Goal: Task Accomplishment & Management: Use online tool/utility

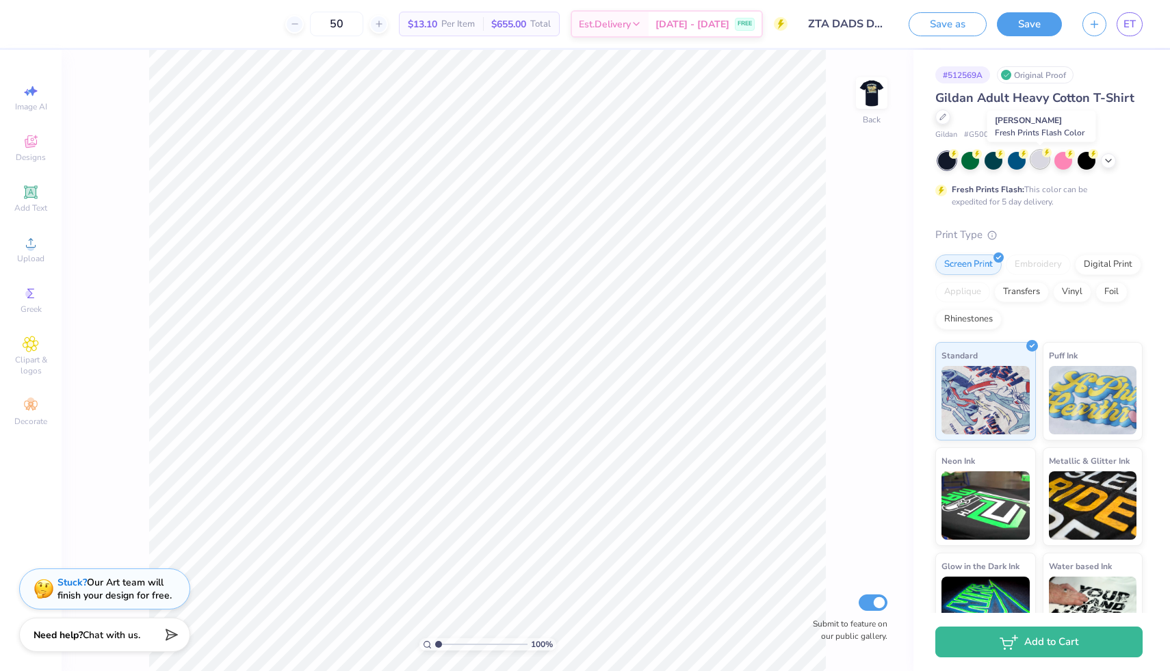
click at [708, 167] on div at bounding box center [1040, 160] width 18 height 18
click at [708, 99] on img at bounding box center [872, 93] width 55 height 55
click at [66, 26] on div at bounding box center [61, 22] width 19 height 19
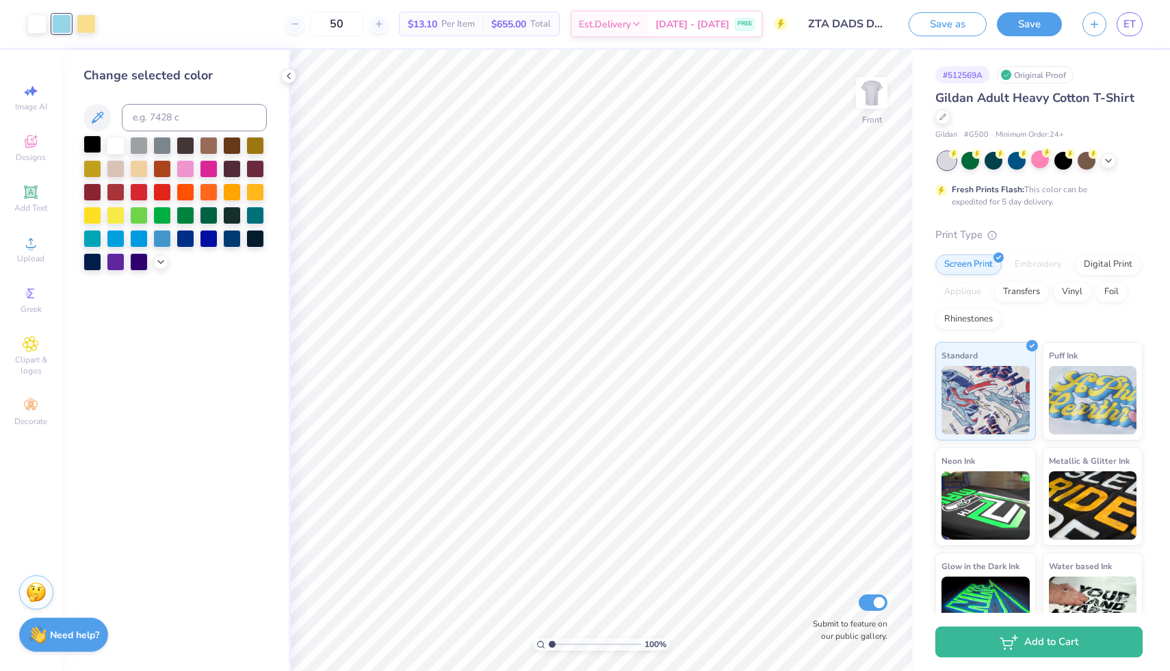
click at [97, 148] on div at bounding box center [93, 145] width 18 height 18
click at [89, 26] on div at bounding box center [86, 22] width 19 height 19
click at [137, 194] on div at bounding box center [139, 191] width 18 height 18
click at [708, 100] on img at bounding box center [872, 93] width 55 height 55
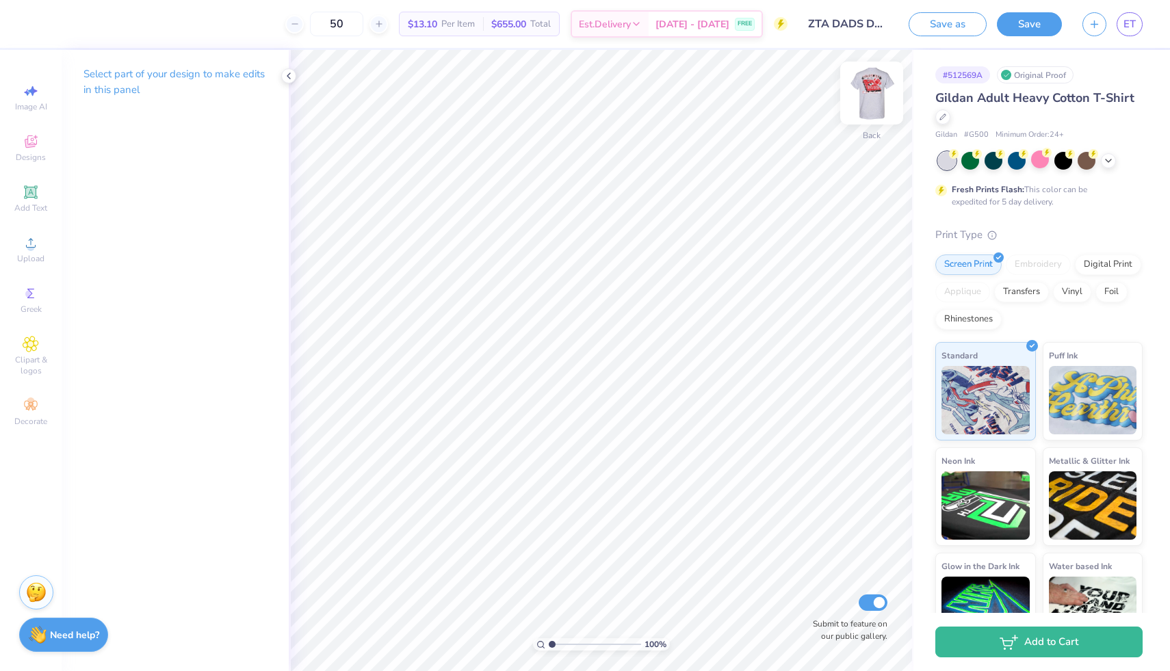
click at [708, 97] on img at bounding box center [872, 93] width 55 height 55
type input "3.33"
type input "11.46"
type input "11.31"
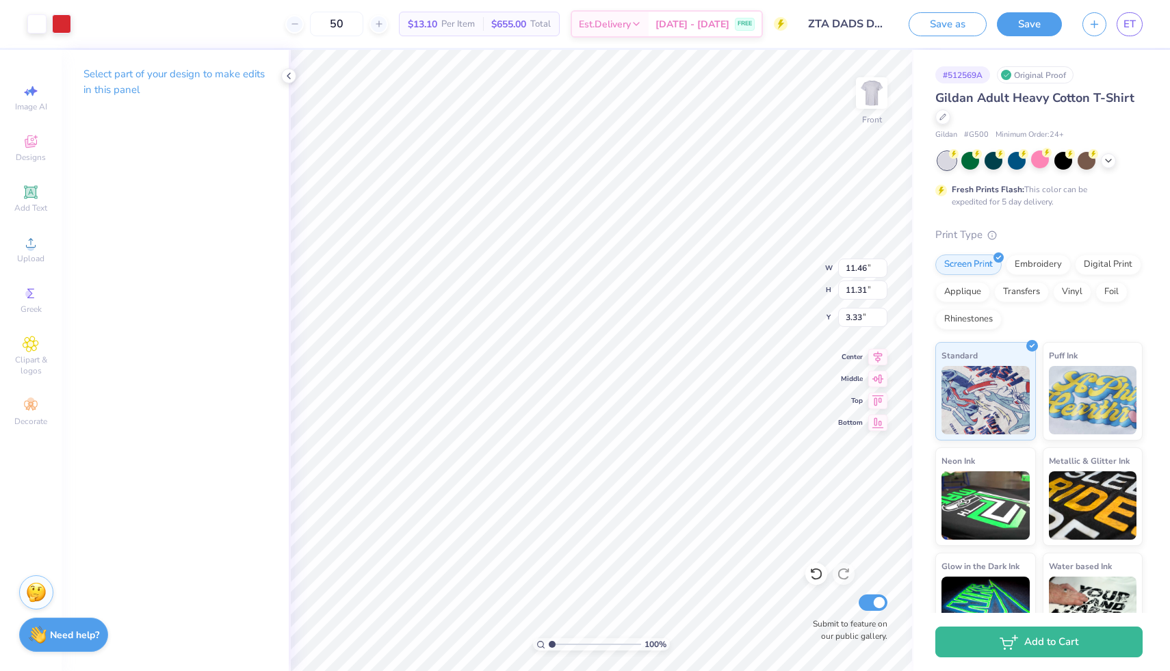
type input "3.33"
click at [64, 23] on div at bounding box center [61, 22] width 19 height 19
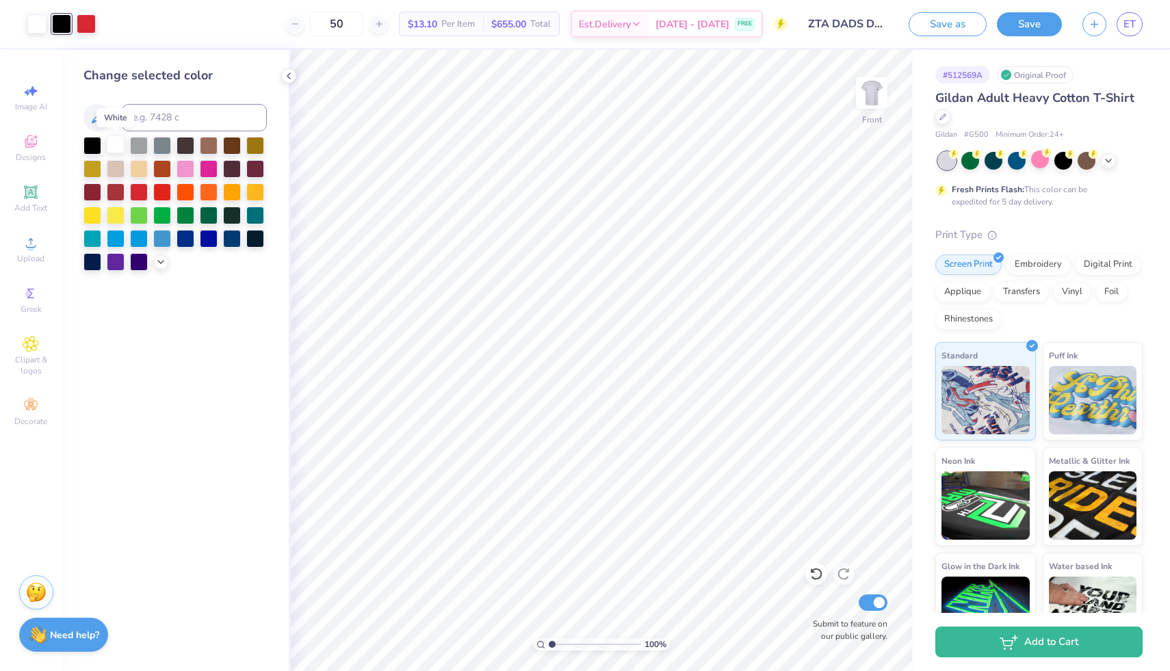
click at [112, 146] on div at bounding box center [116, 145] width 18 height 18
click at [60, 24] on div at bounding box center [61, 22] width 19 height 19
click at [90, 144] on div at bounding box center [93, 145] width 18 height 18
click at [708, 579] on icon at bounding box center [816, 575] width 12 height 12
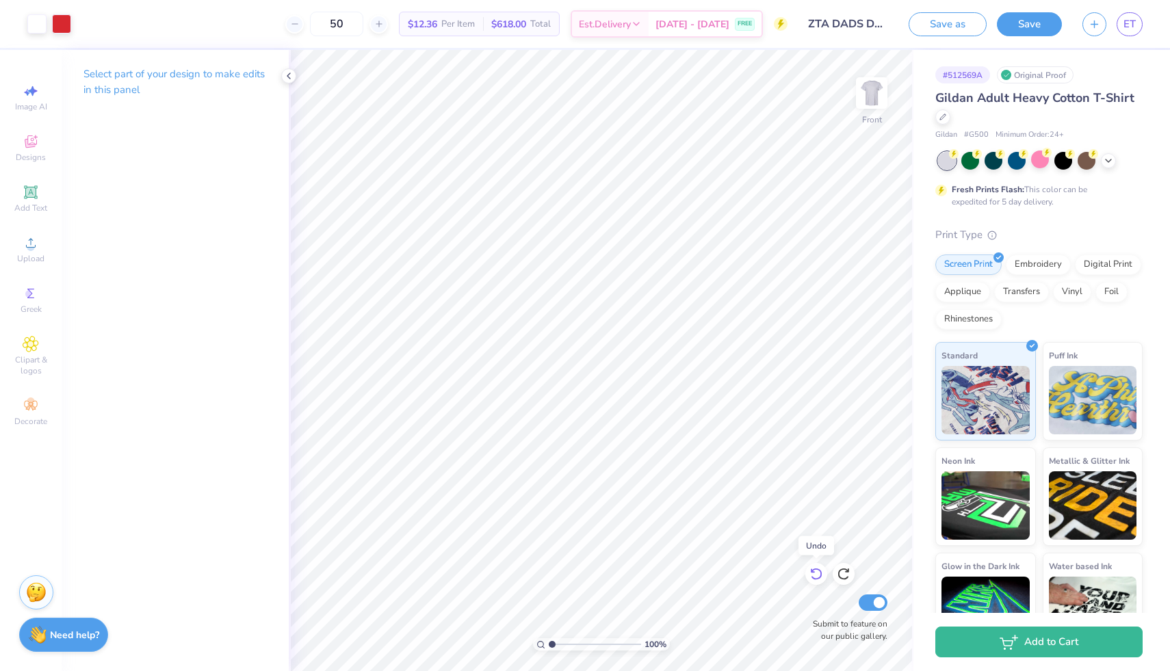
click at [708, 574] on icon at bounding box center [817, 574] width 14 height 14
click at [82, 27] on div at bounding box center [86, 22] width 19 height 19
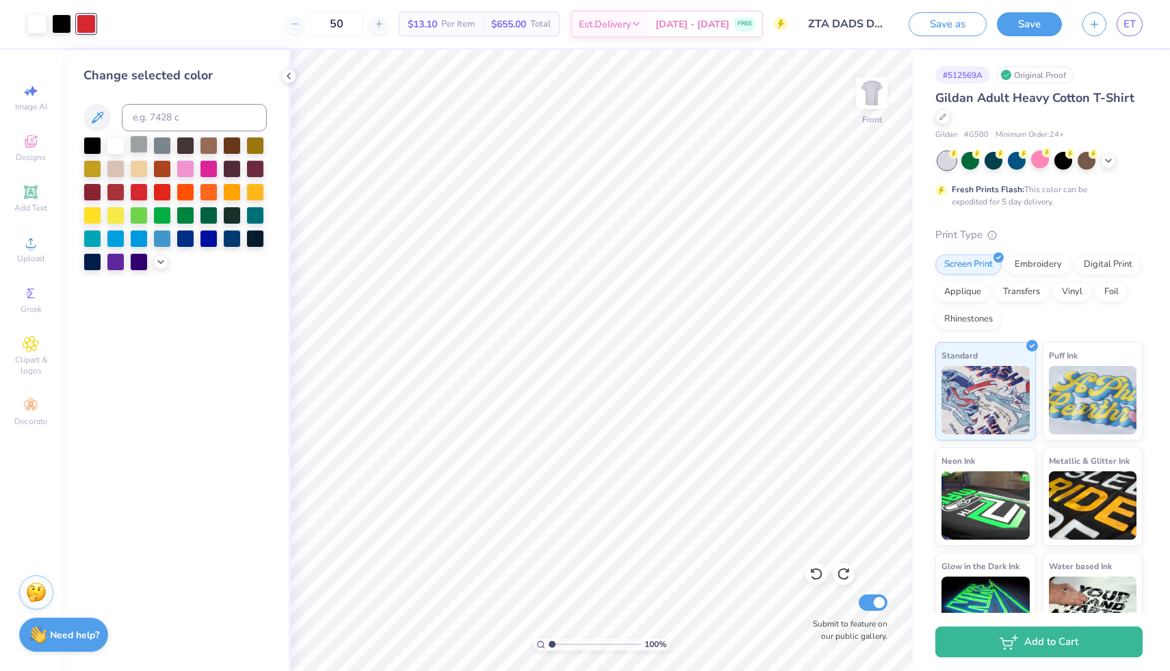
click at [141, 139] on div at bounding box center [139, 145] width 18 height 18
click at [166, 140] on div at bounding box center [162, 145] width 18 height 18
click at [64, 23] on div at bounding box center [61, 22] width 19 height 19
click at [140, 190] on div at bounding box center [139, 191] width 18 height 18
click at [157, 191] on div at bounding box center [162, 191] width 18 height 18
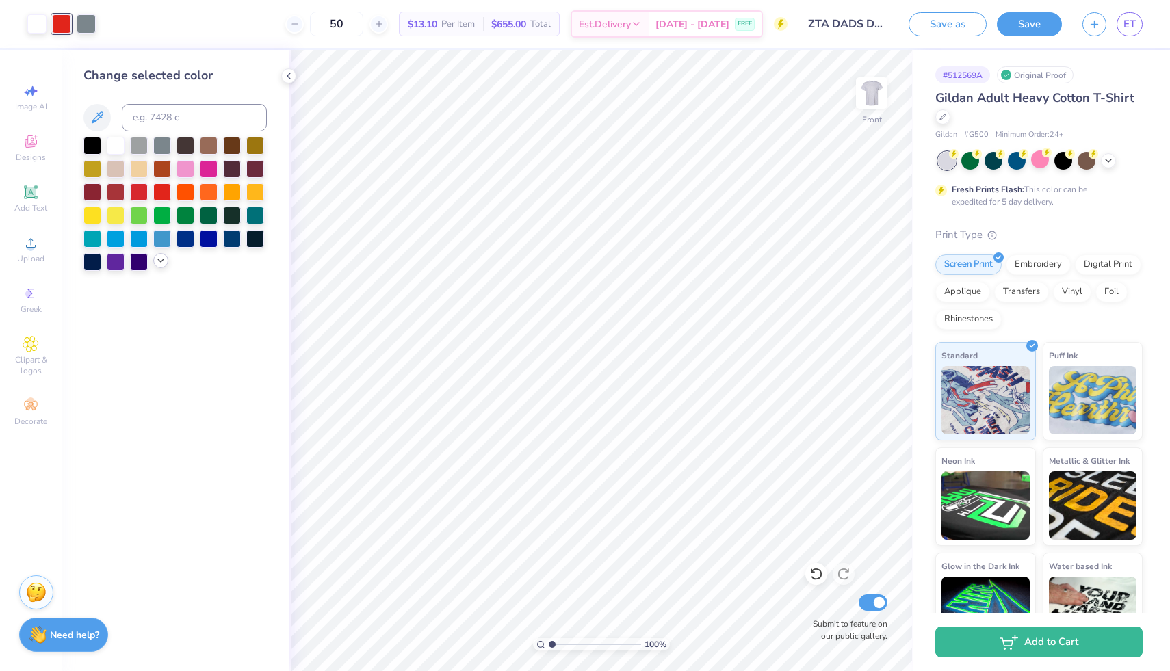
click at [159, 260] on icon at bounding box center [160, 260] width 11 height 11
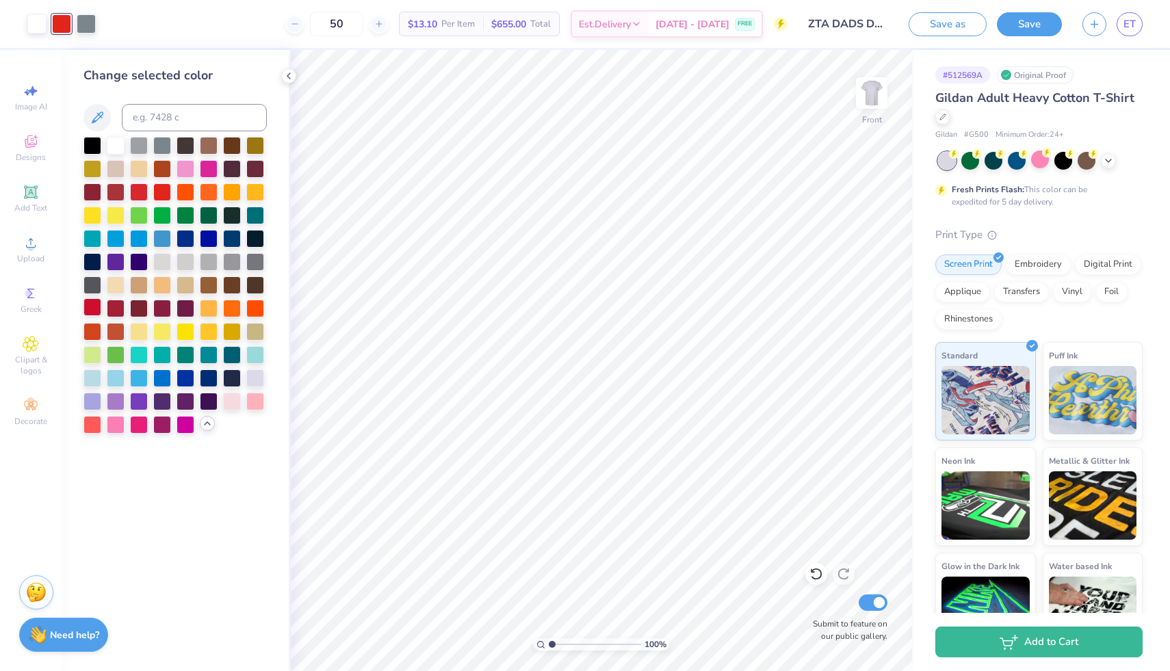
click at [95, 305] on div at bounding box center [93, 307] width 18 height 18
click at [86, 21] on div at bounding box center [86, 22] width 19 height 19
click at [94, 146] on div at bounding box center [93, 145] width 18 height 18
click at [112, 146] on div at bounding box center [116, 145] width 18 height 18
click at [70, 21] on div at bounding box center [61, 22] width 19 height 19
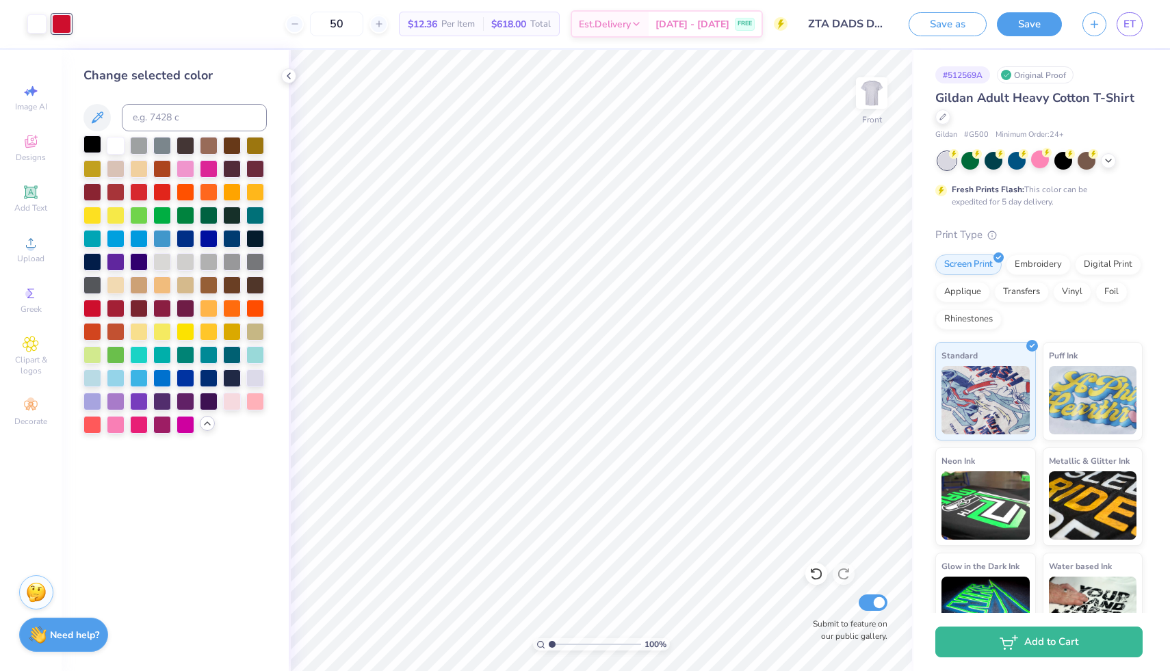
click at [90, 144] on div at bounding box center [93, 145] width 18 height 18
click at [708, 575] on icon at bounding box center [817, 574] width 14 height 14
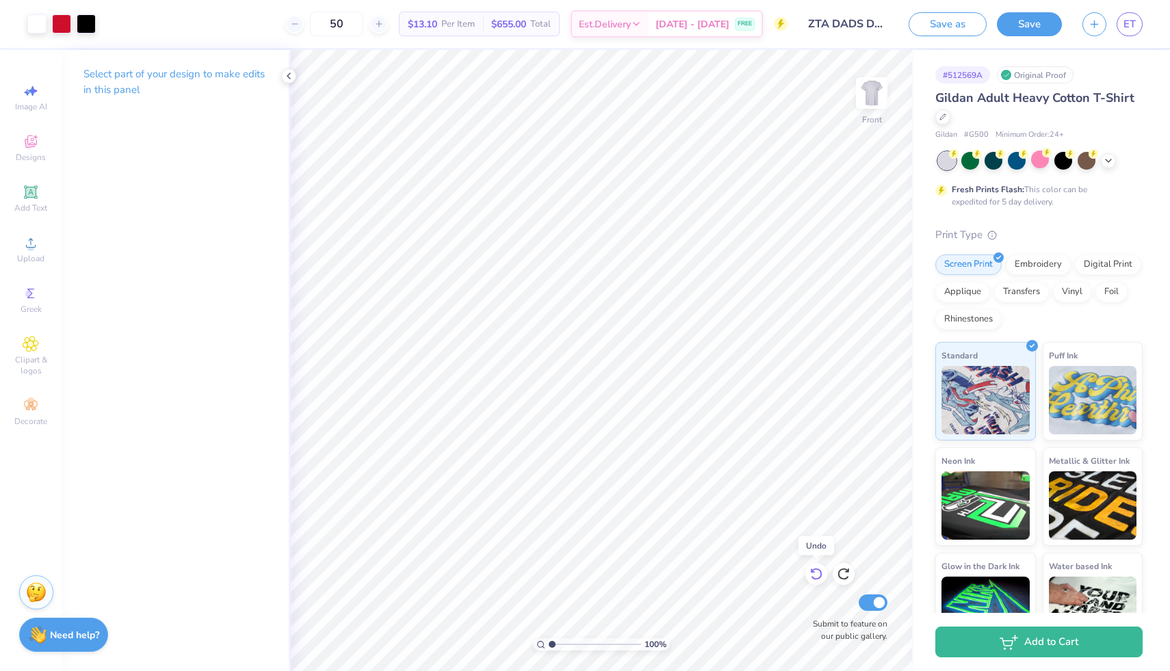
click at [708, 575] on icon at bounding box center [817, 574] width 14 height 14
click at [90, 24] on div at bounding box center [86, 22] width 19 height 19
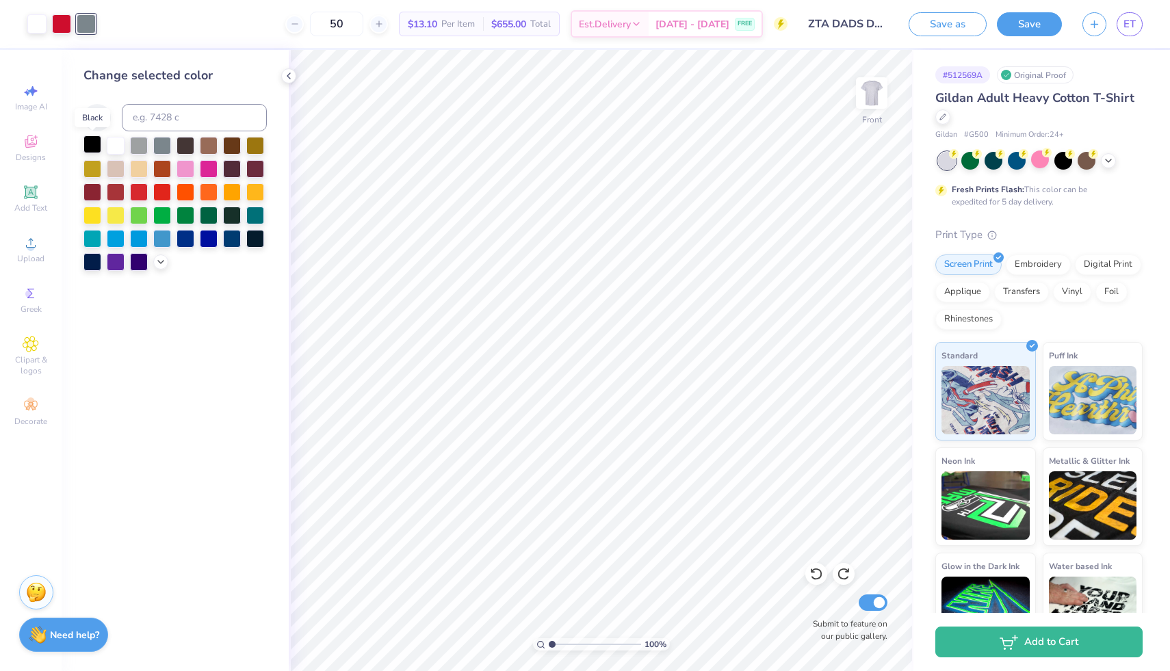
click at [93, 149] on div at bounding box center [93, 145] width 18 height 18
click at [214, 145] on div at bounding box center [209, 145] width 18 height 18
click at [254, 166] on div at bounding box center [255, 168] width 18 height 18
click at [230, 144] on div at bounding box center [232, 145] width 18 height 18
click at [156, 269] on div at bounding box center [175, 204] width 183 height 134
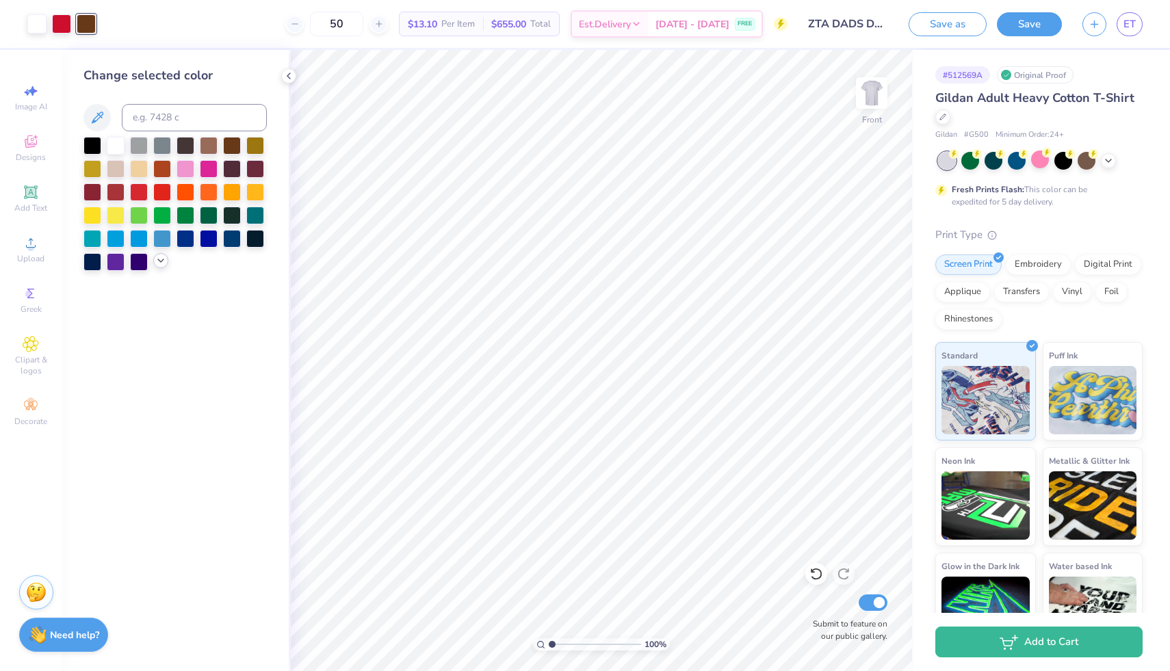
click at [164, 259] on icon at bounding box center [160, 260] width 11 height 11
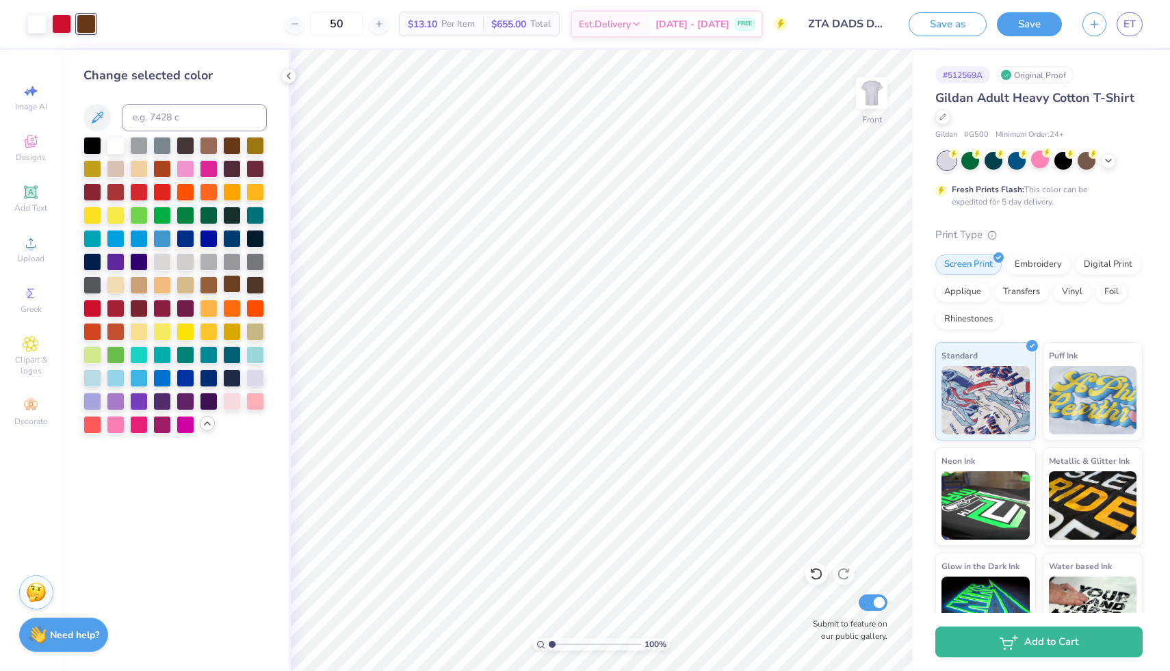
click at [241, 278] on div at bounding box center [232, 284] width 18 height 18
click at [235, 278] on div at bounding box center [232, 284] width 18 height 18
click at [267, 277] on div "Change selected color" at bounding box center [175, 360] width 227 height 621
click at [256, 279] on div at bounding box center [255, 284] width 18 height 18
click at [708, 28] on span "ET" at bounding box center [1130, 24] width 12 height 16
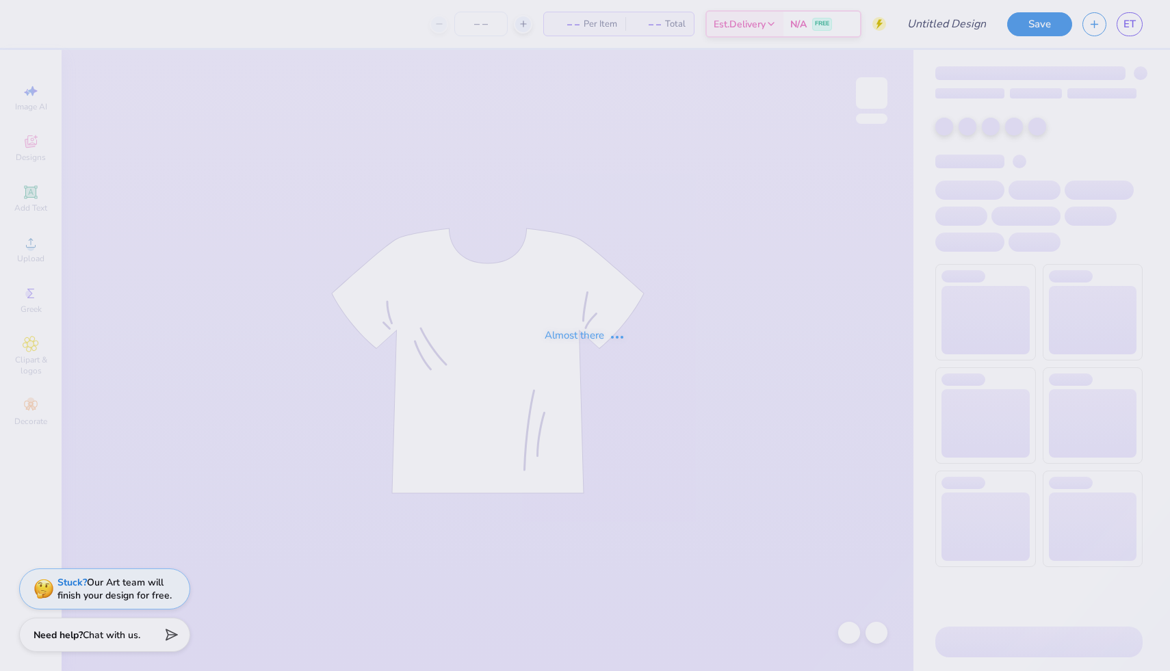
click at [1126, 27] on div "Almost there" at bounding box center [585, 335] width 1170 height 671
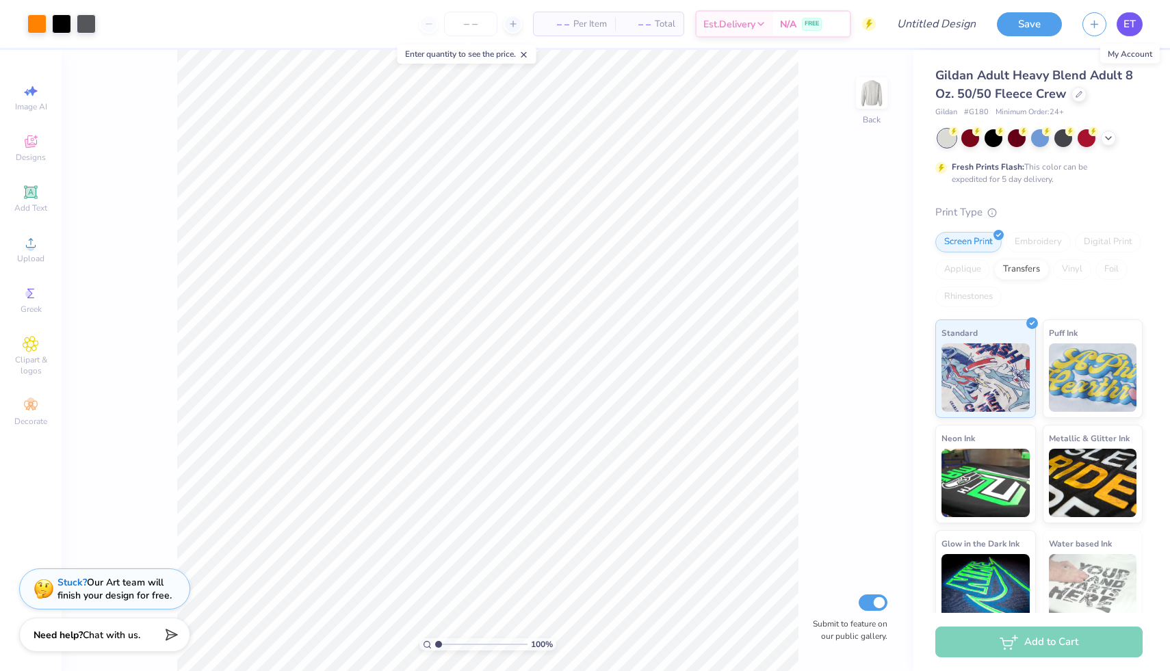
click at [1126, 29] on span "ET" at bounding box center [1130, 24] width 12 height 16
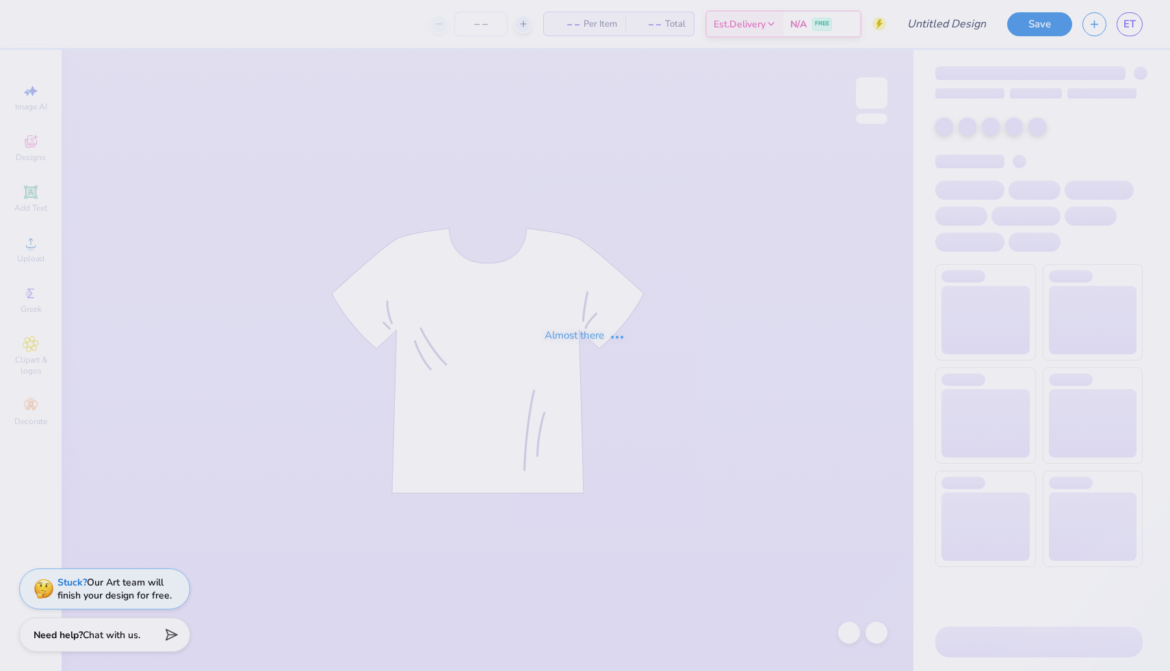
type input "ZTA DADS DAY"
type input "50"
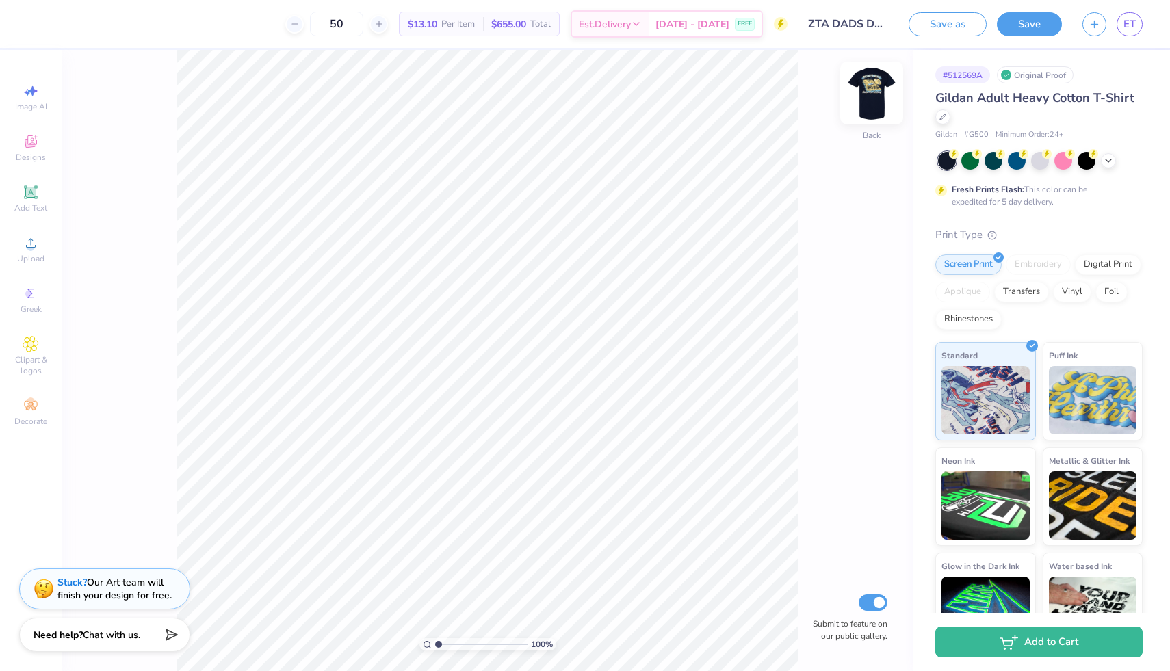
click at [874, 90] on img at bounding box center [872, 93] width 55 height 55
click at [79, 25] on div at bounding box center [86, 22] width 19 height 19
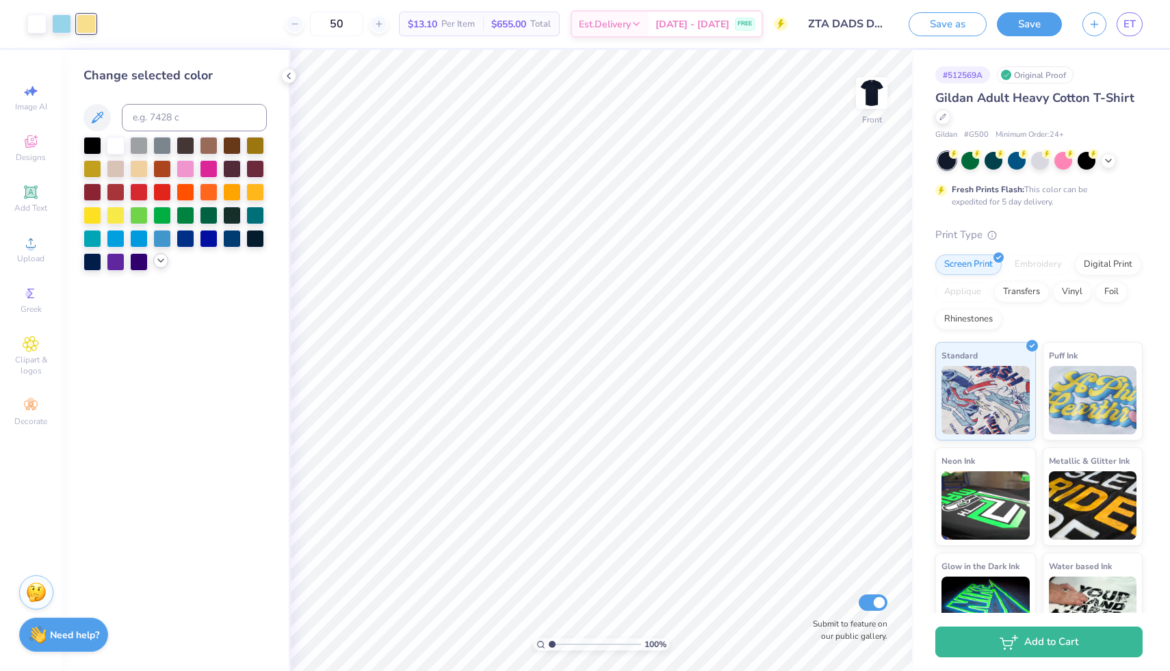
click at [157, 264] on icon at bounding box center [160, 260] width 11 height 11
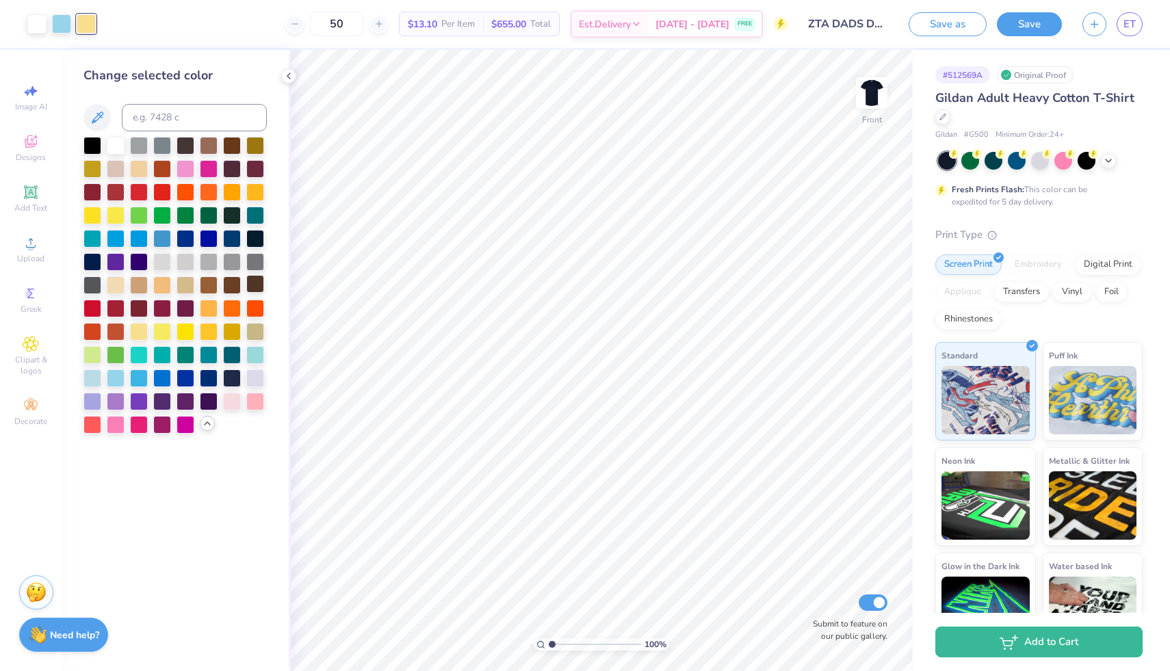
click at [259, 287] on div at bounding box center [255, 284] width 18 height 18
click at [63, 22] on div at bounding box center [61, 22] width 19 height 19
click at [94, 307] on div at bounding box center [93, 307] width 18 height 18
click at [1105, 163] on icon at bounding box center [1108, 159] width 11 height 11
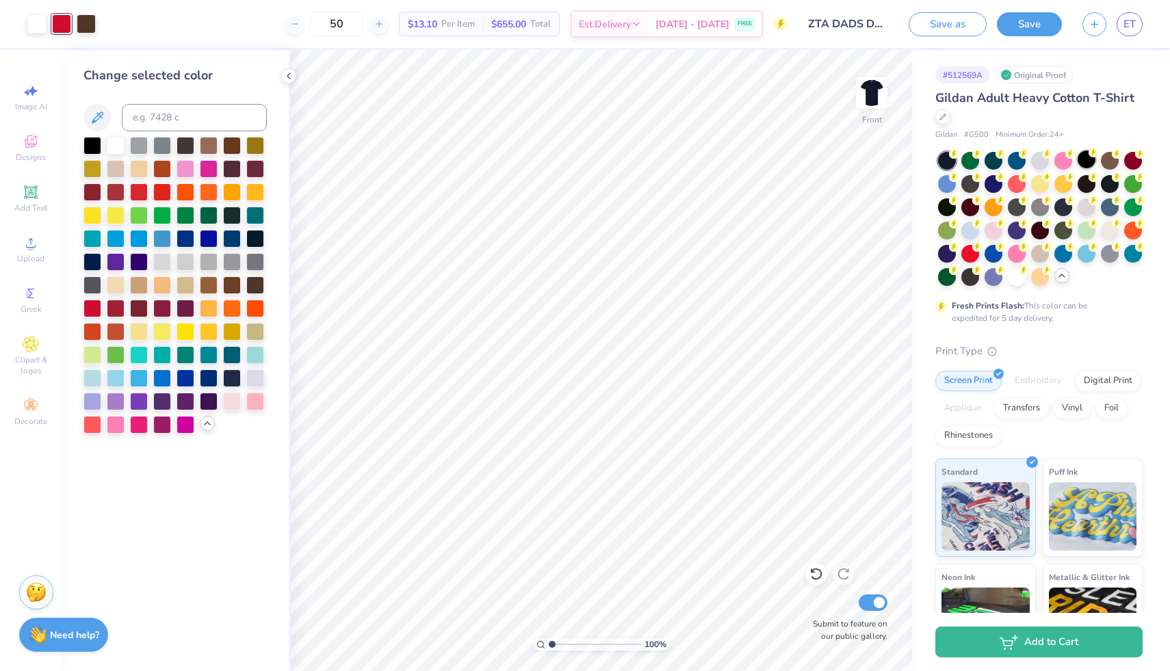
click at [1088, 160] on div at bounding box center [1087, 160] width 18 height 18
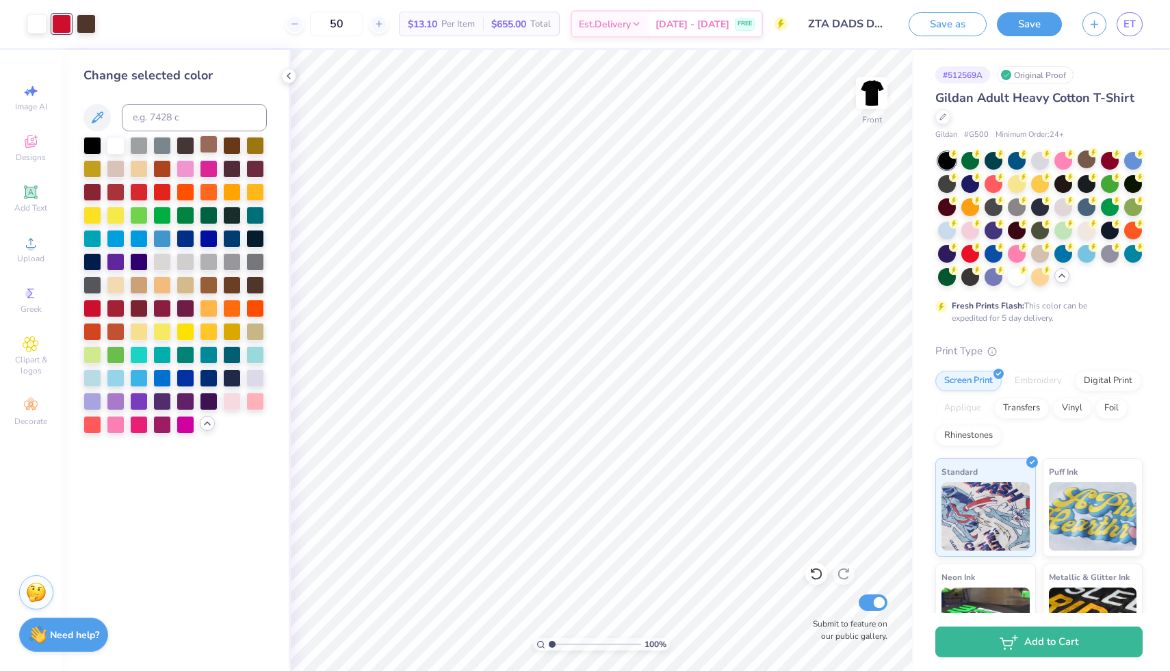
click at [210, 141] on div at bounding box center [209, 145] width 18 height 18
click at [92, 304] on div at bounding box center [93, 307] width 18 height 18
click at [90, 26] on div at bounding box center [86, 22] width 19 height 19
click at [205, 144] on div at bounding box center [209, 145] width 18 height 18
click at [236, 149] on div at bounding box center [232, 145] width 18 height 18
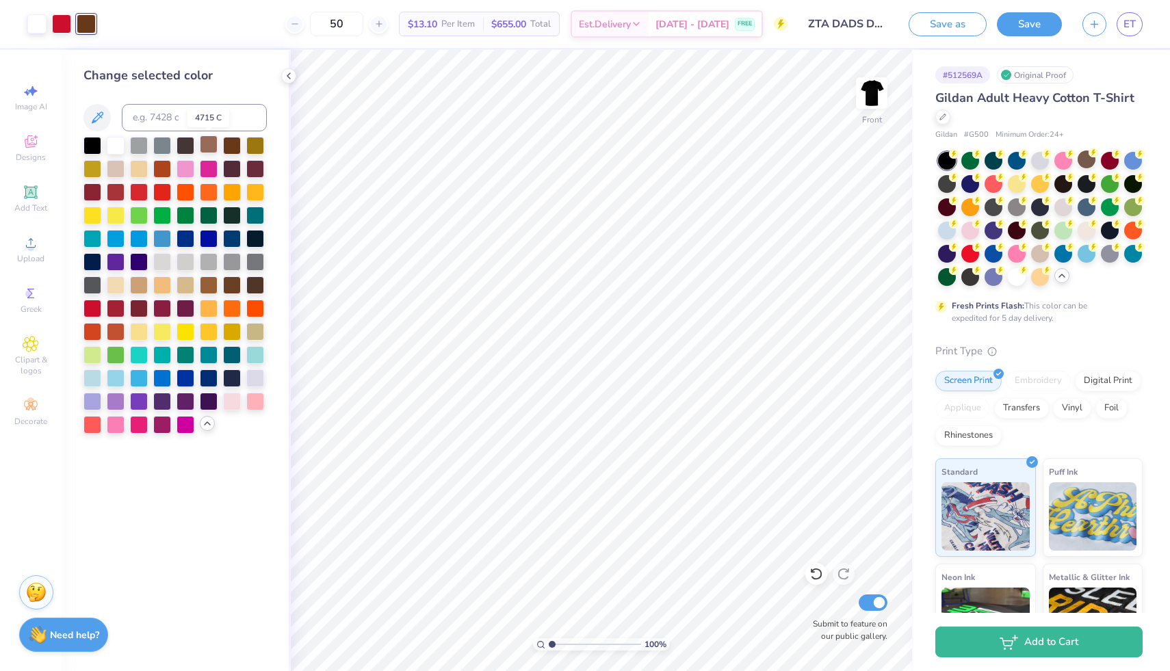
click at [201, 145] on div at bounding box center [209, 145] width 18 height 18
click at [193, 285] on div at bounding box center [186, 284] width 18 height 18
click at [206, 284] on div at bounding box center [209, 284] width 18 height 18
click at [261, 329] on div at bounding box center [255, 331] width 18 height 18
click at [237, 280] on div at bounding box center [232, 284] width 18 height 18
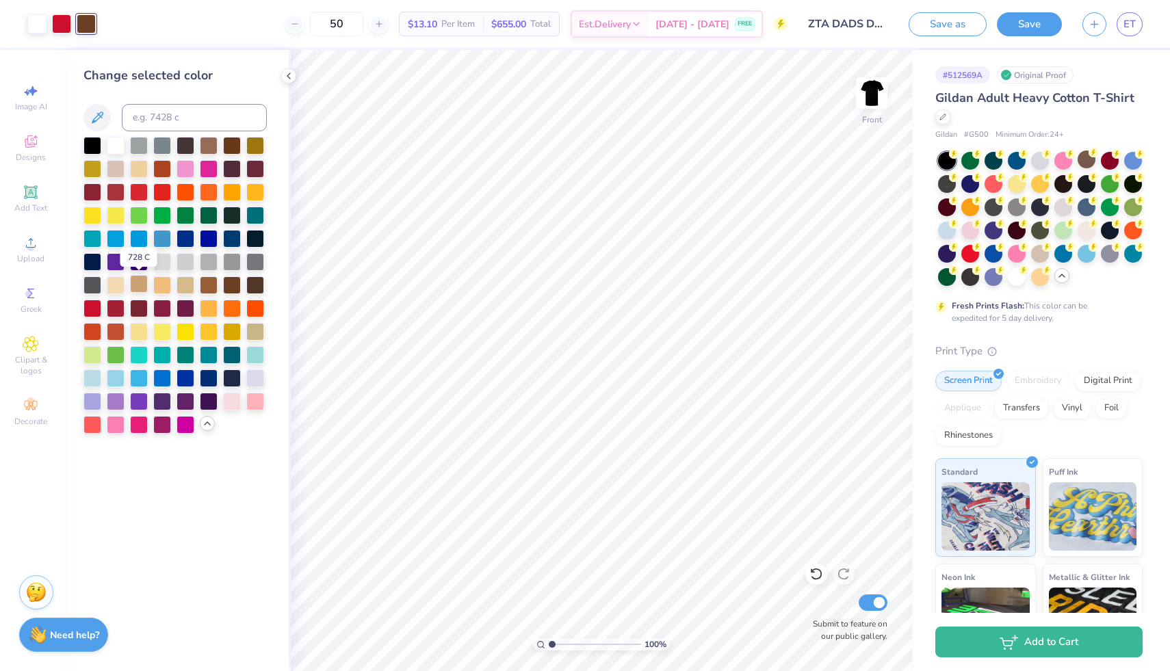
click at [138, 286] on div at bounding box center [139, 284] width 18 height 18
click at [206, 149] on div at bounding box center [209, 145] width 18 height 18
click at [136, 283] on div at bounding box center [139, 284] width 18 height 18
click at [230, 150] on div at bounding box center [232, 145] width 18 height 18
click at [256, 279] on div at bounding box center [255, 284] width 18 height 18
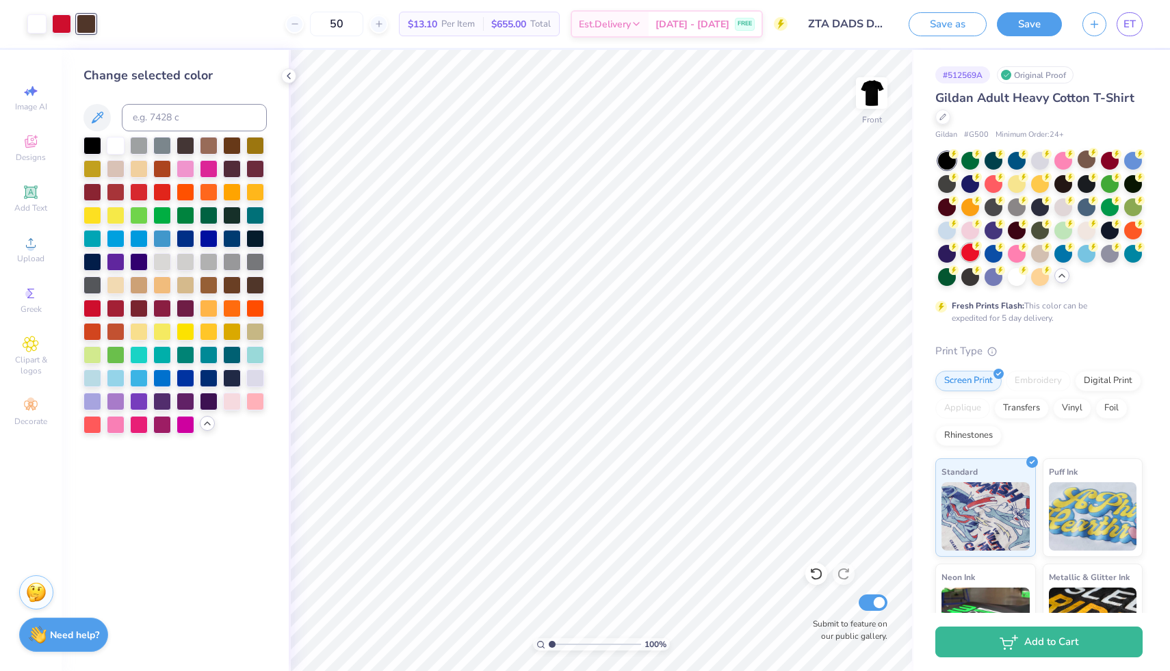
click at [974, 257] on div at bounding box center [971, 253] width 18 height 18
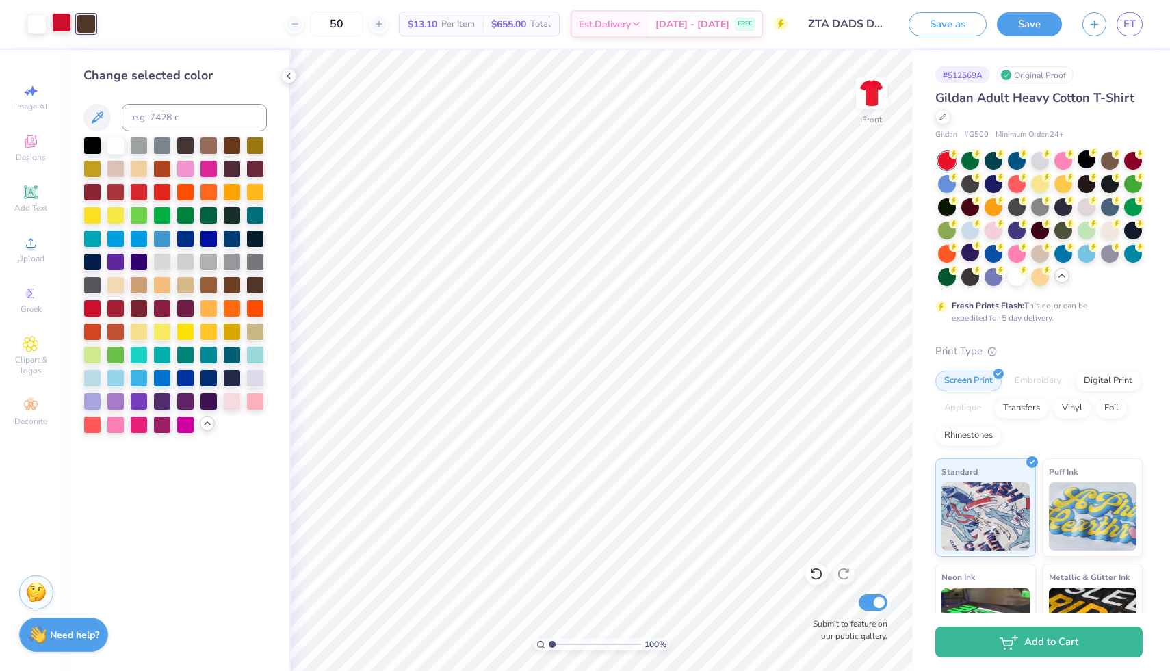
click at [61, 27] on div at bounding box center [61, 22] width 19 height 19
click at [89, 145] on div at bounding box center [93, 145] width 18 height 18
click at [819, 574] on icon at bounding box center [817, 574] width 14 height 14
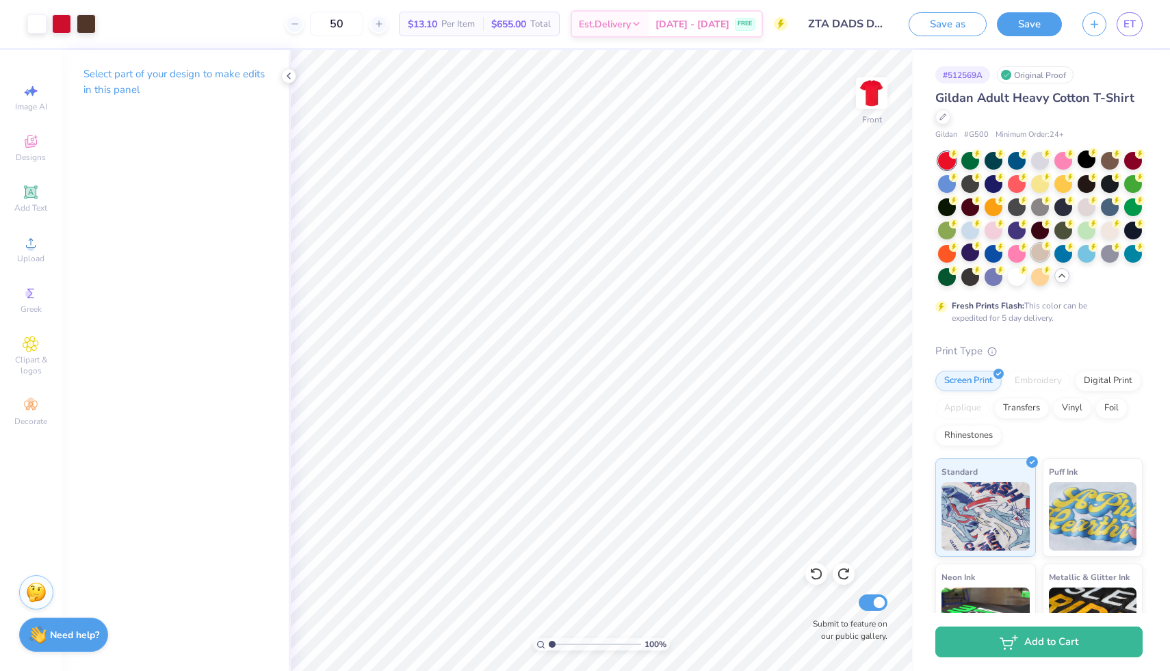
click at [1044, 255] on div at bounding box center [1040, 253] width 18 height 18
click at [1117, 227] on div at bounding box center [1110, 229] width 18 height 18
click at [1108, 255] on div at bounding box center [1110, 253] width 18 height 18
click at [1111, 161] on div at bounding box center [1110, 160] width 18 height 18
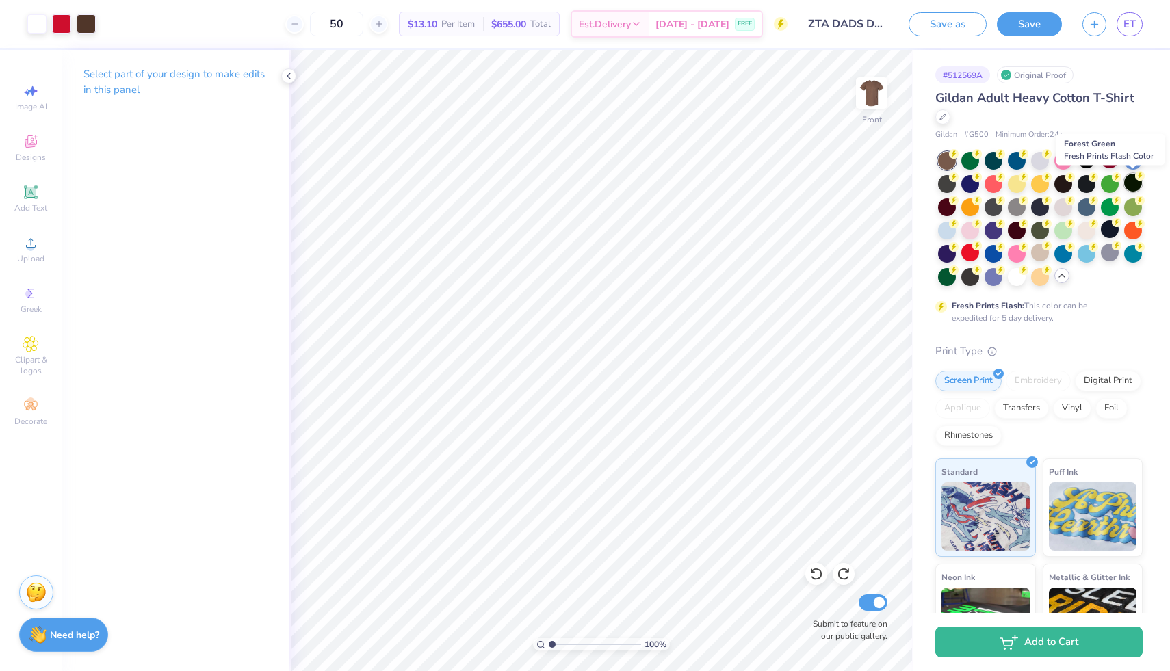
click at [1131, 185] on div at bounding box center [1134, 183] width 18 height 18
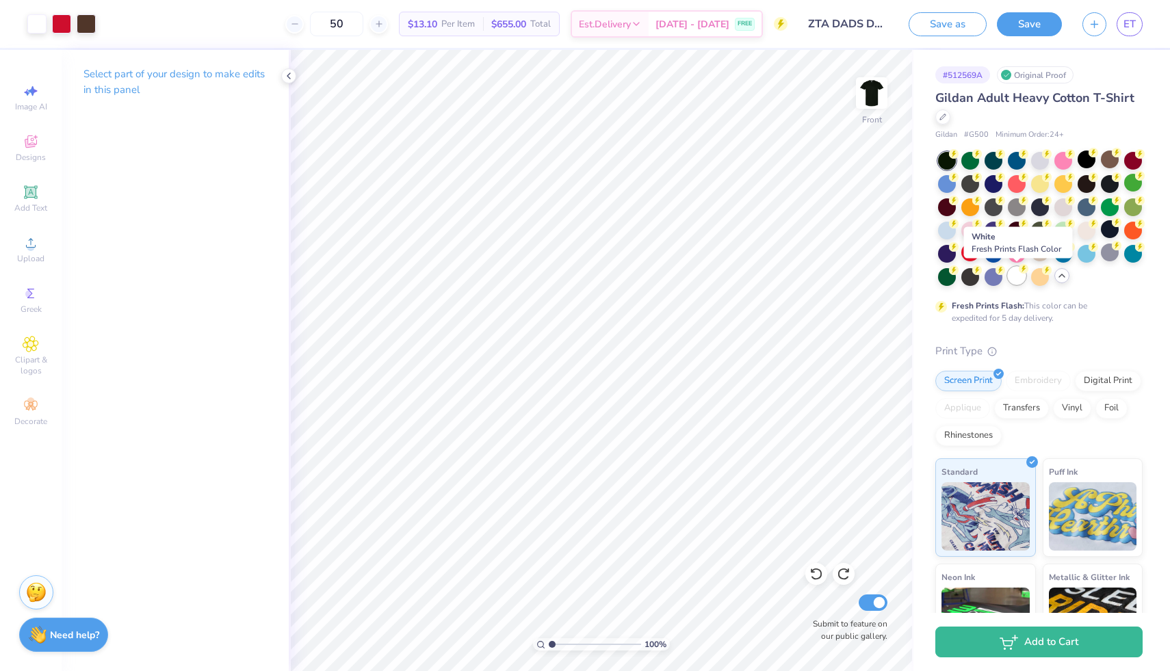
click at [1018, 279] on div at bounding box center [1017, 276] width 18 height 18
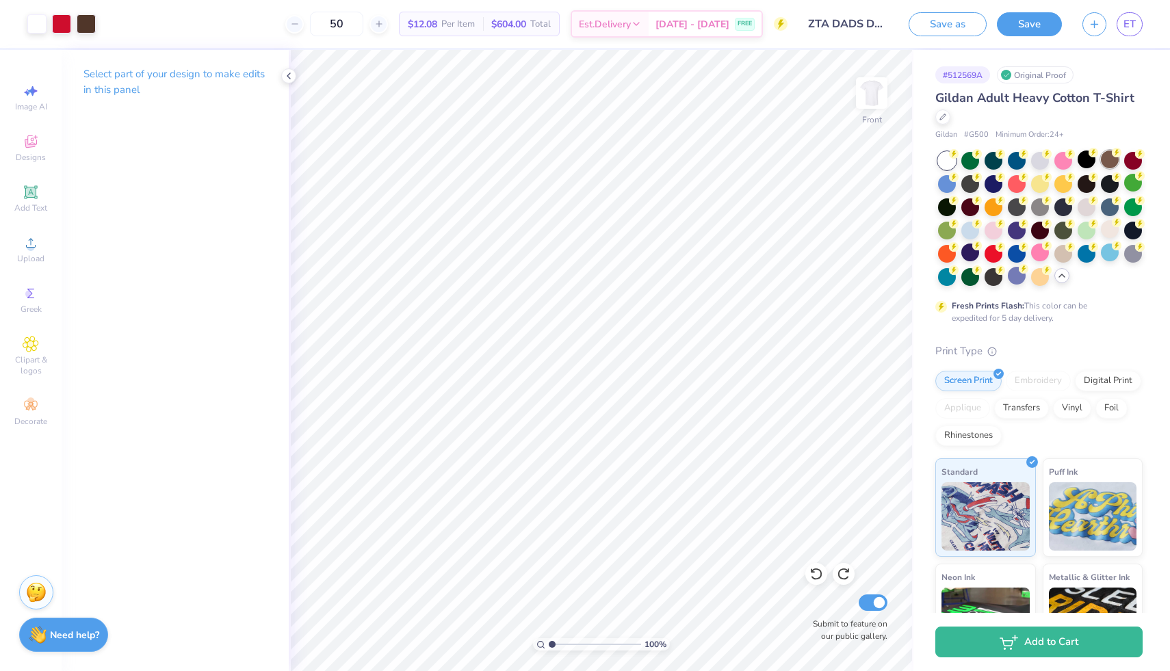
click at [1111, 157] on div at bounding box center [1110, 160] width 18 height 18
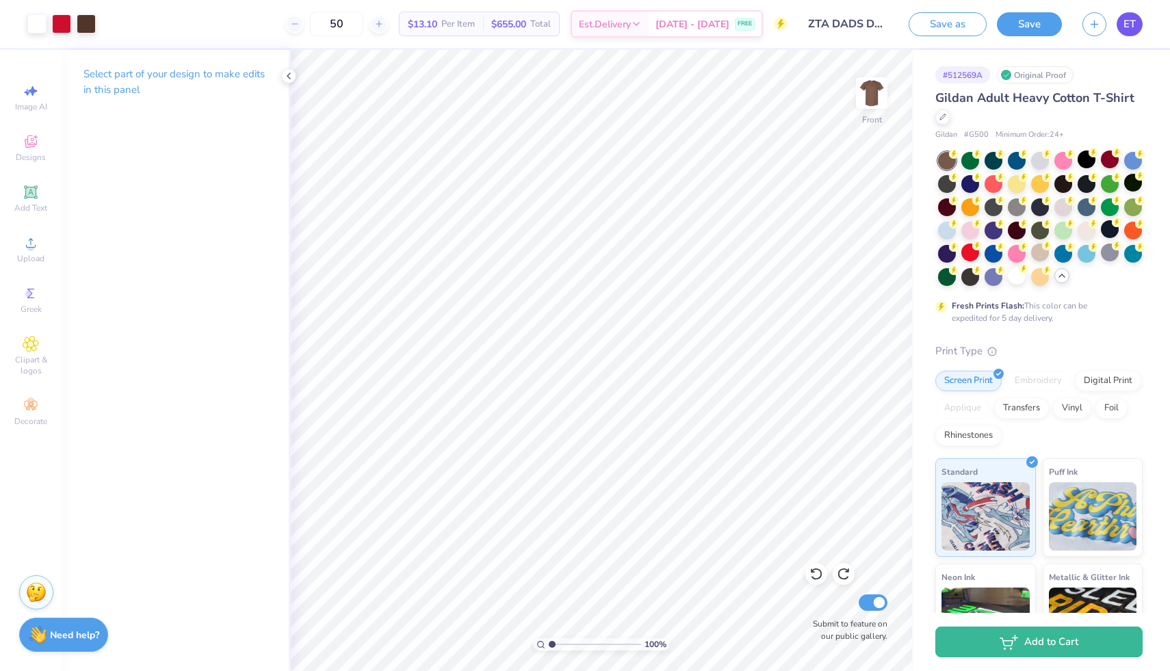
click at [1127, 33] on link "ET" at bounding box center [1130, 24] width 26 height 24
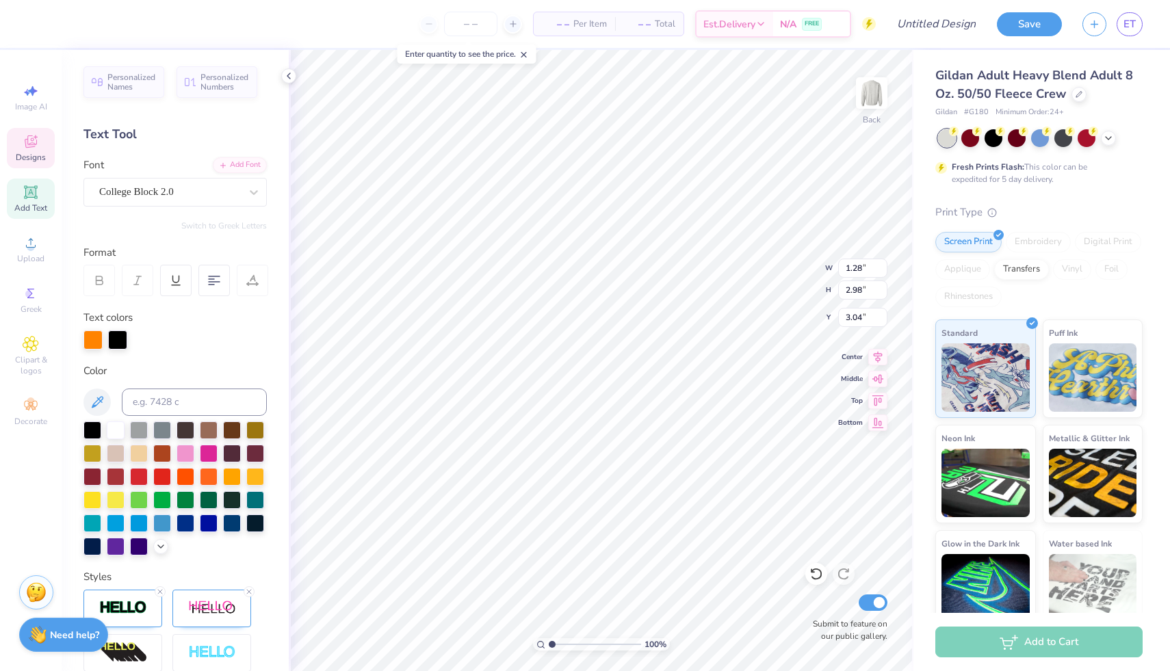
type input "1.28"
type input "2.98"
type input "3.04"
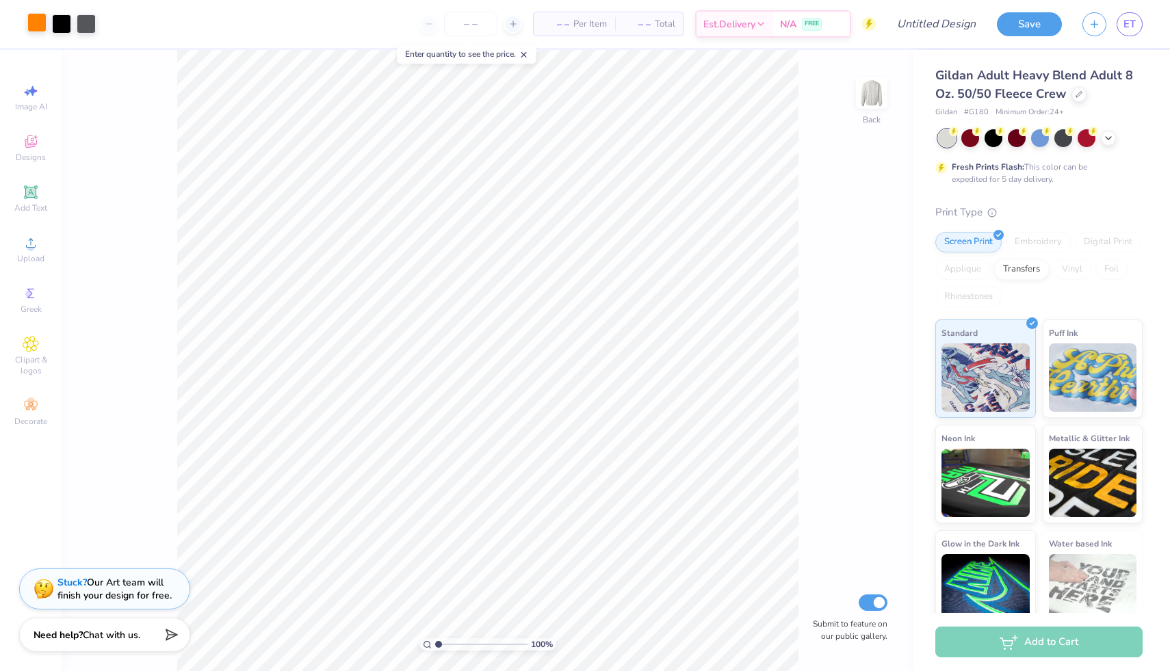
click at [34, 22] on div at bounding box center [36, 22] width 19 height 19
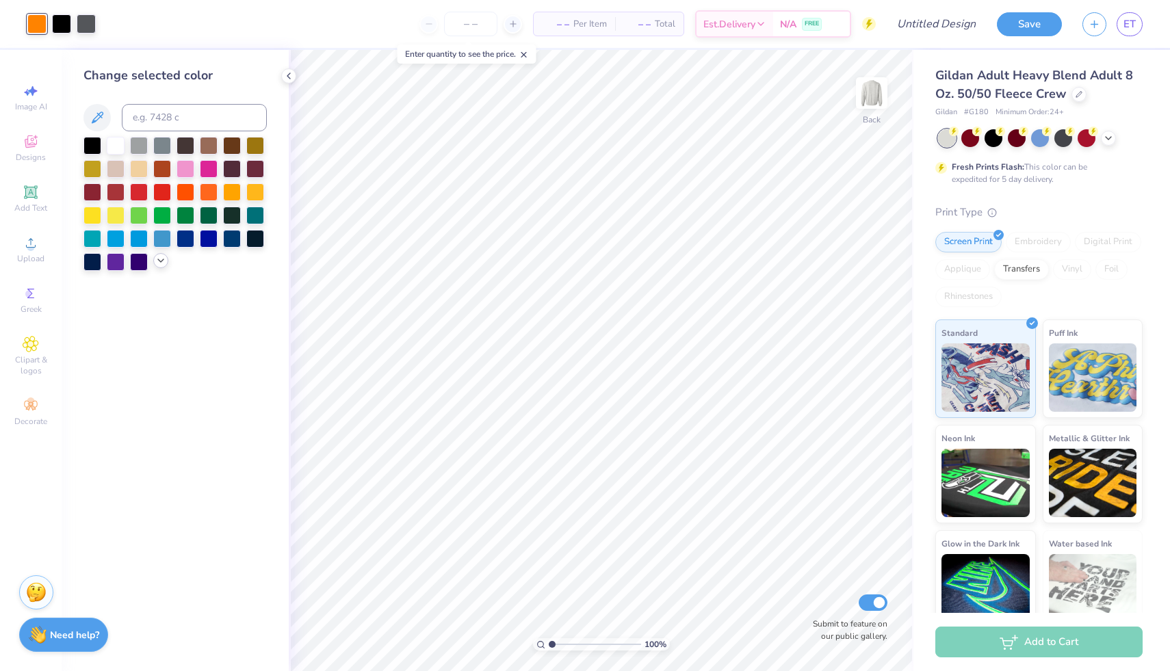
click at [157, 264] on icon at bounding box center [160, 260] width 11 height 11
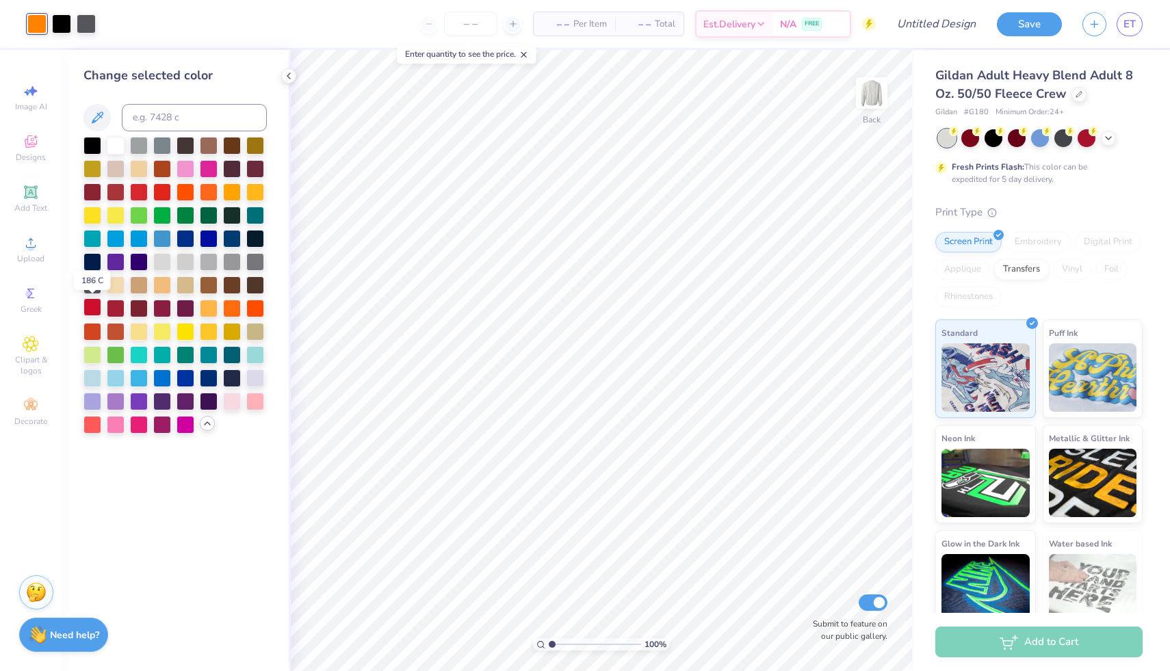
click at [92, 308] on div at bounding box center [93, 307] width 18 height 18
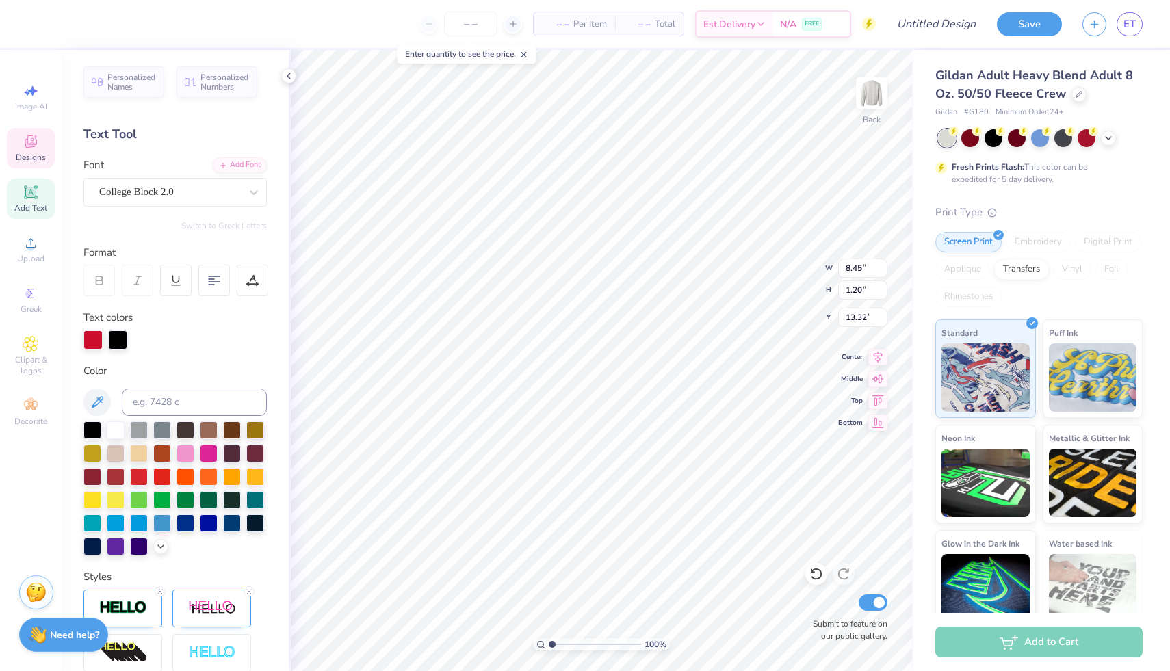
type textarea "HOMECOMING 25'"
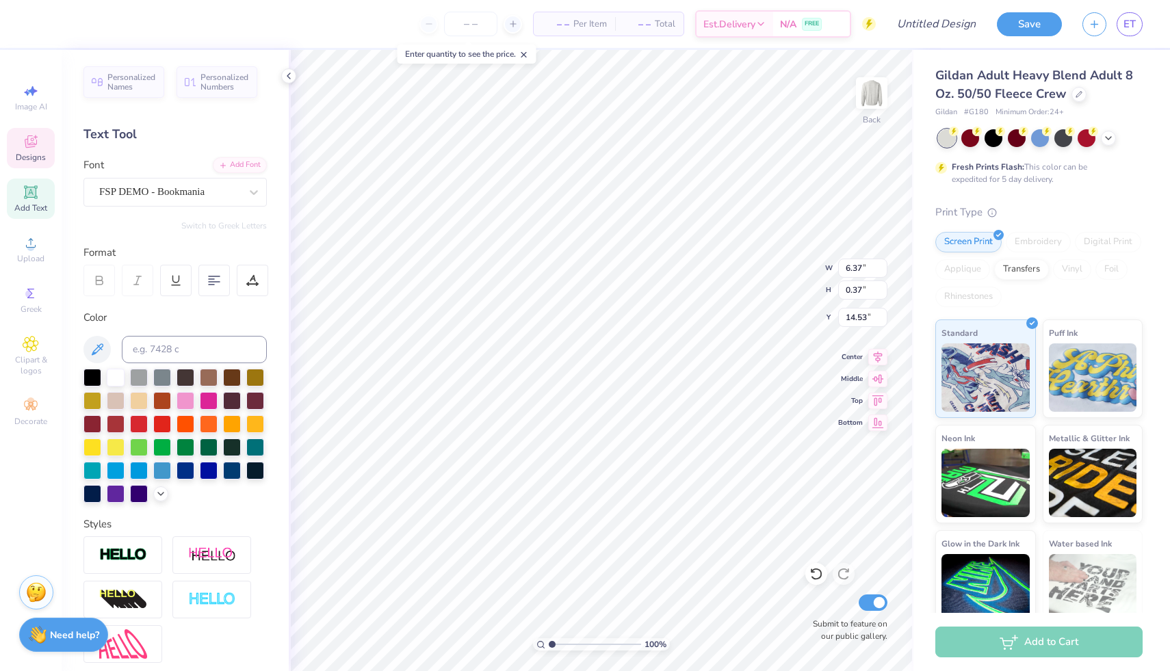
type textarea "Hancock Stadium"
type textarea "Normal, Illinois"
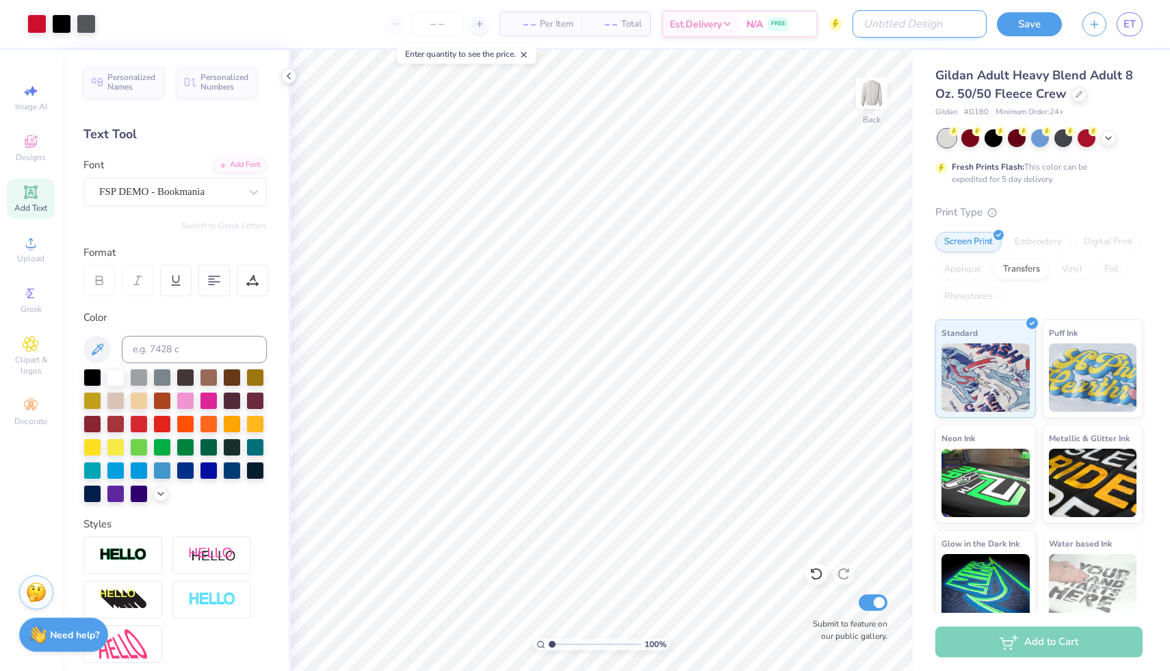
click at [907, 28] on input "Design Title" at bounding box center [920, 23] width 134 height 27
type input "homecoming"
click at [1031, 17] on button "Save" at bounding box center [1029, 22] width 65 height 24
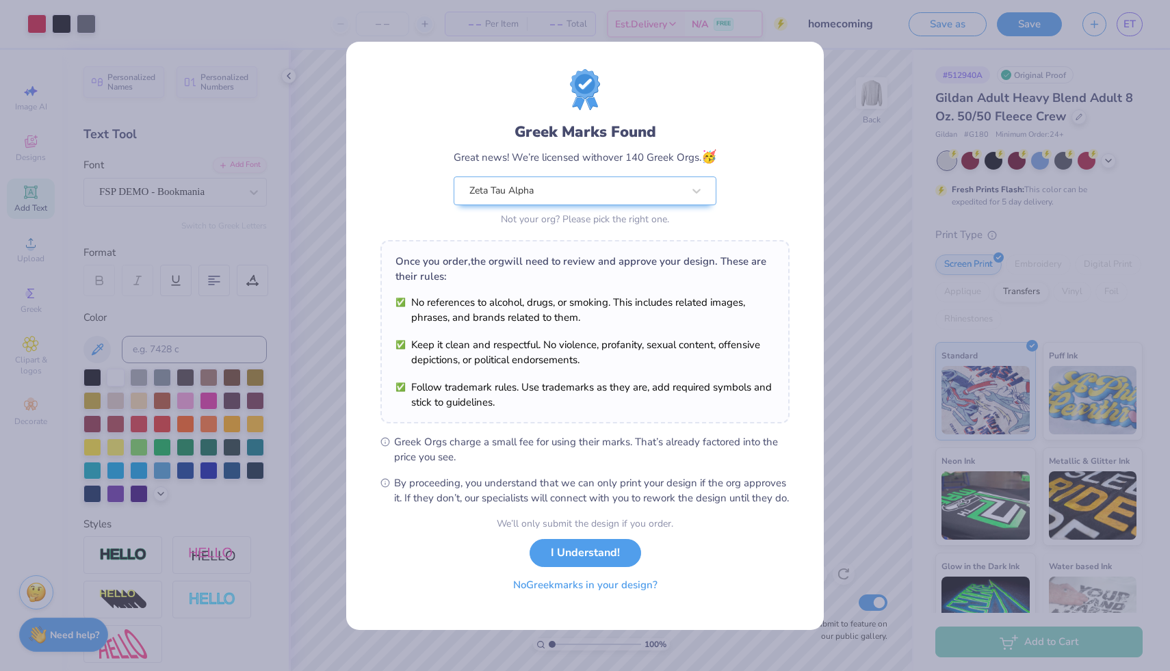
click at [615, 598] on button "No Greek marks in your design?" at bounding box center [586, 586] width 168 height 28
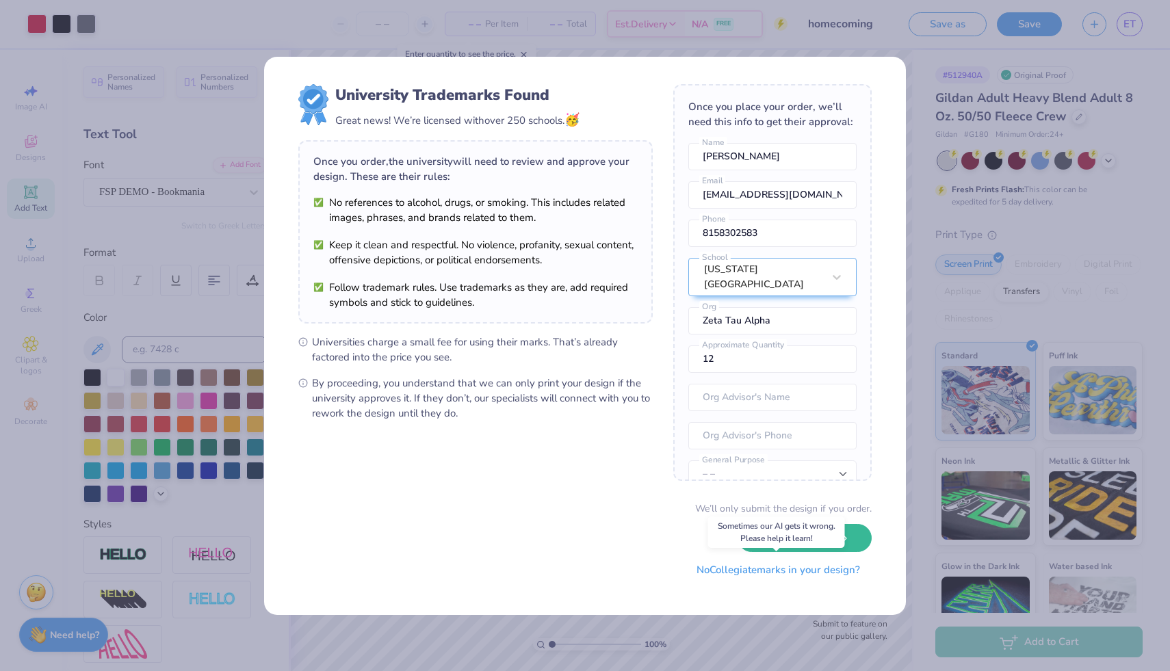
click at [768, 578] on button "No Collegiate marks in your design?" at bounding box center [778, 570] width 187 height 28
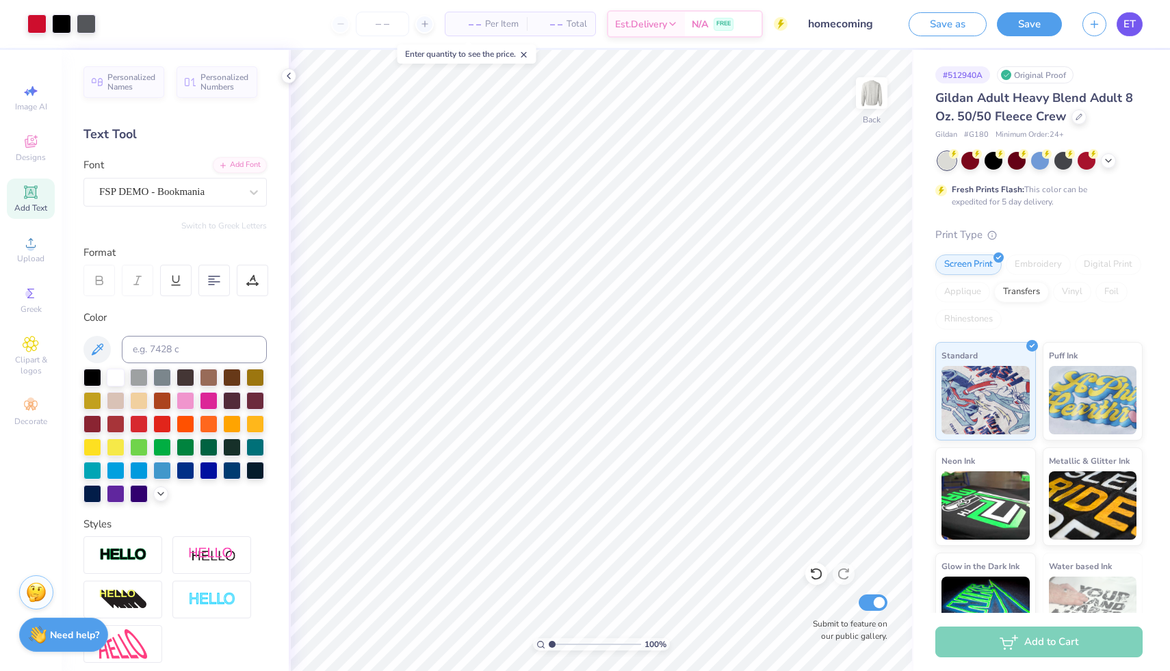
click at [1131, 32] on link "ET" at bounding box center [1130, 24] width 26 height 24
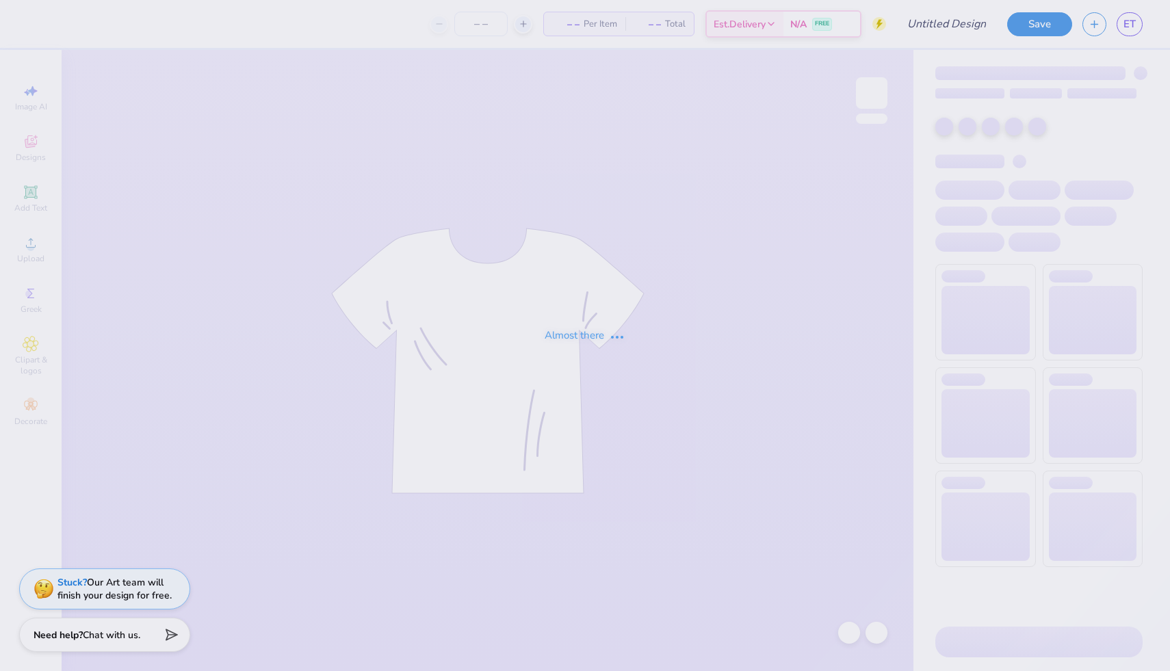
type input "homecoming"
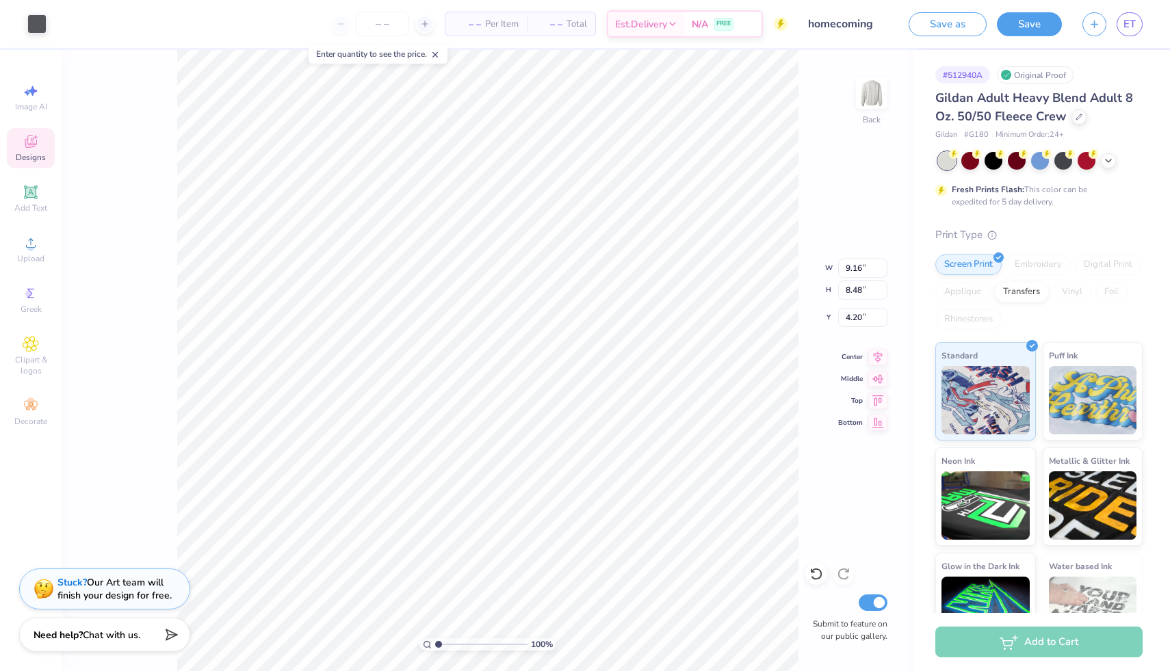
type input "9.16"
type input "8.48"
type input "4.20"
click at [31, 253] on span "Upload" at bounding box center [30, 258] width 27 height 11
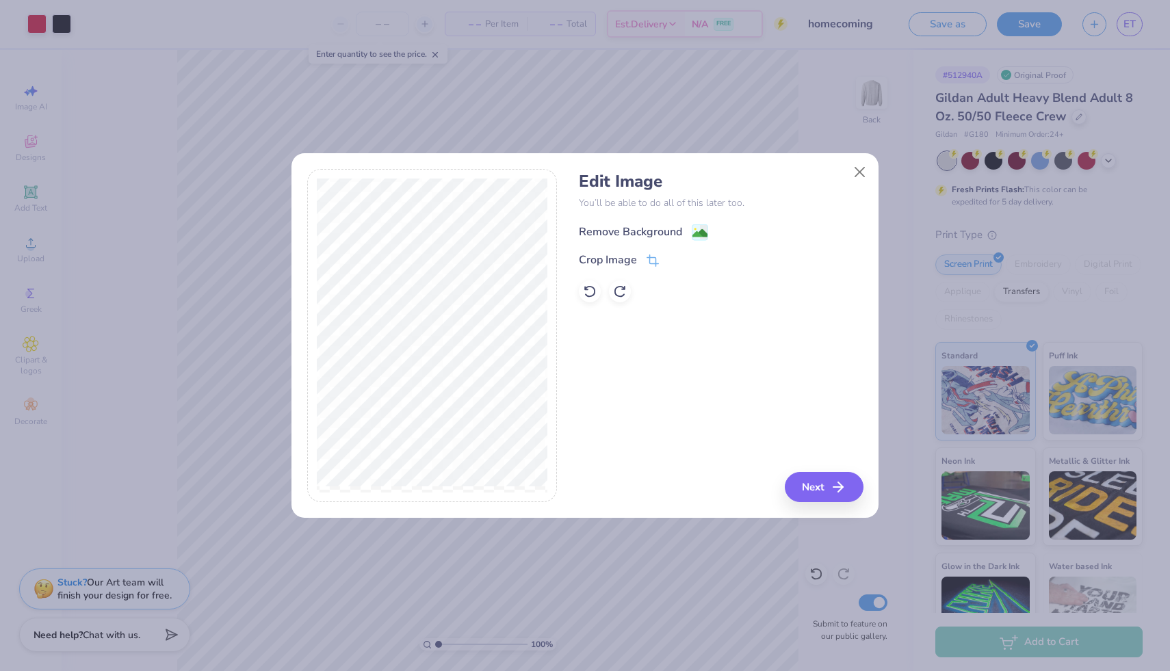
click at [697, 233] on image at bounding box center [700, 233] width 15 height 15
